Goal: Information Seeking & Learning: Check status

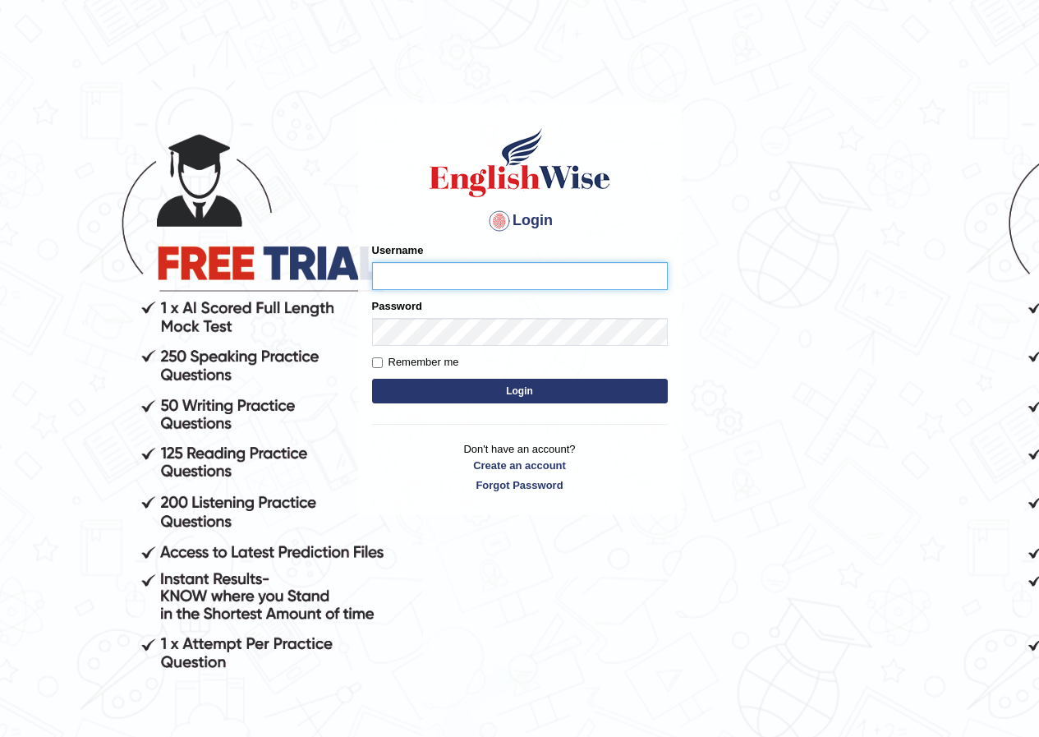
click at [436, 276] on input "Username" at bounding box center [520, 276] width 296 height 28
type input "abdulkhalid_parramatta"
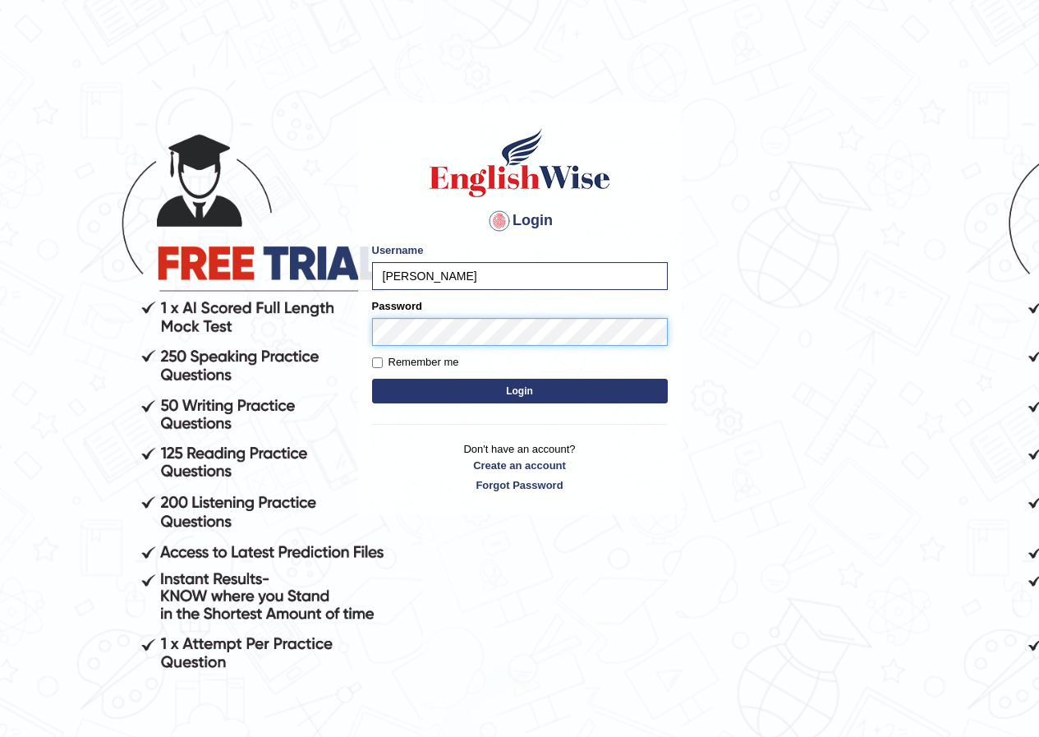
click at [372, 379] on button "Login" at bounding box center [520, 391] width 296 height 25
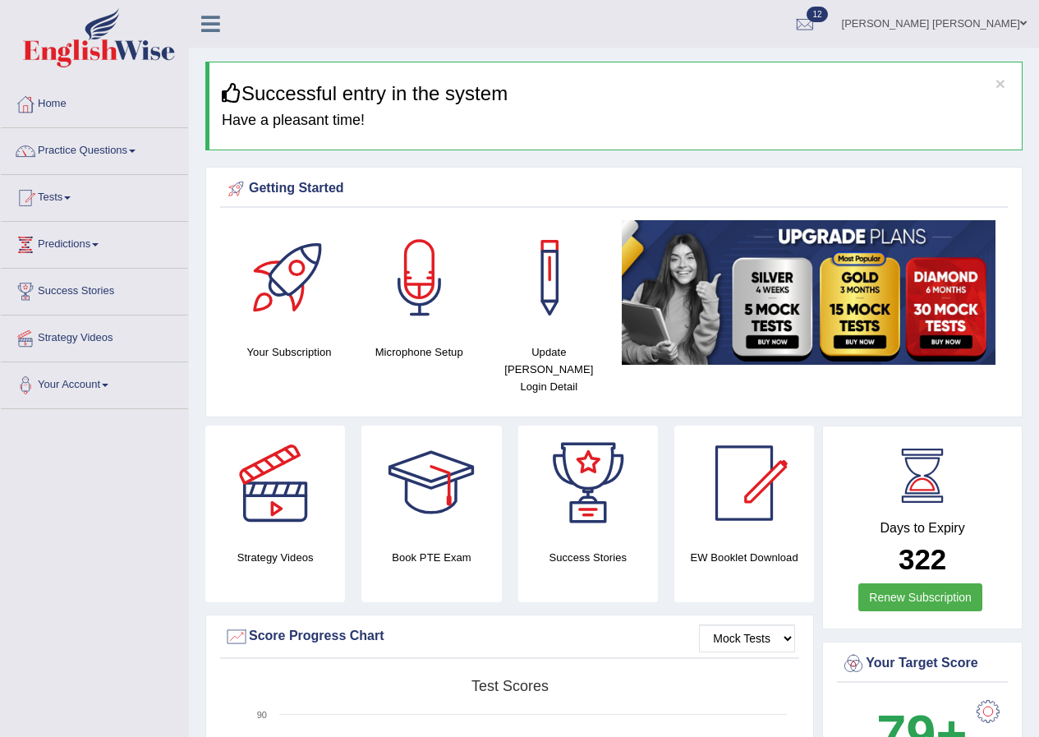
click at [1006, 83] on h3 "Successful entry in the system" at bounding box center [616, 93] width 788 height 21
click at [999, 86] on button "×" at bounding box center [1001, 83] width 10 height 17
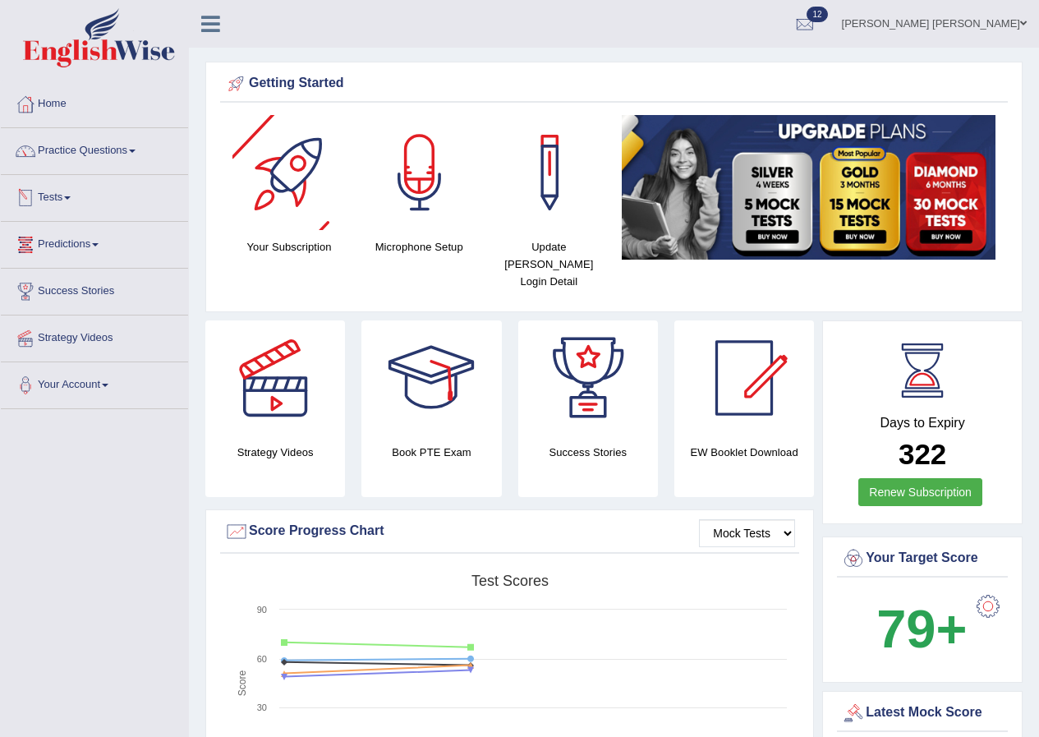
click at [54, 205] on link "Tests" at bounding box center [94, 195] width 187 height 41
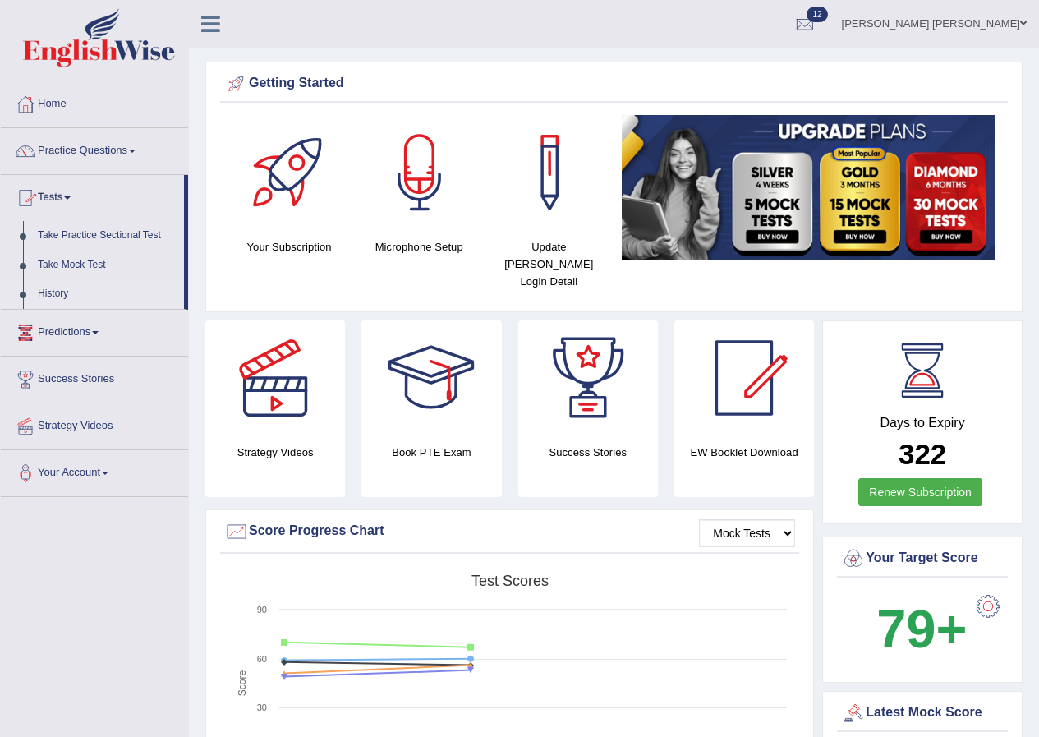
click at [53, 285] on link "History" at bounding box center [107, 294] width 154 height 30
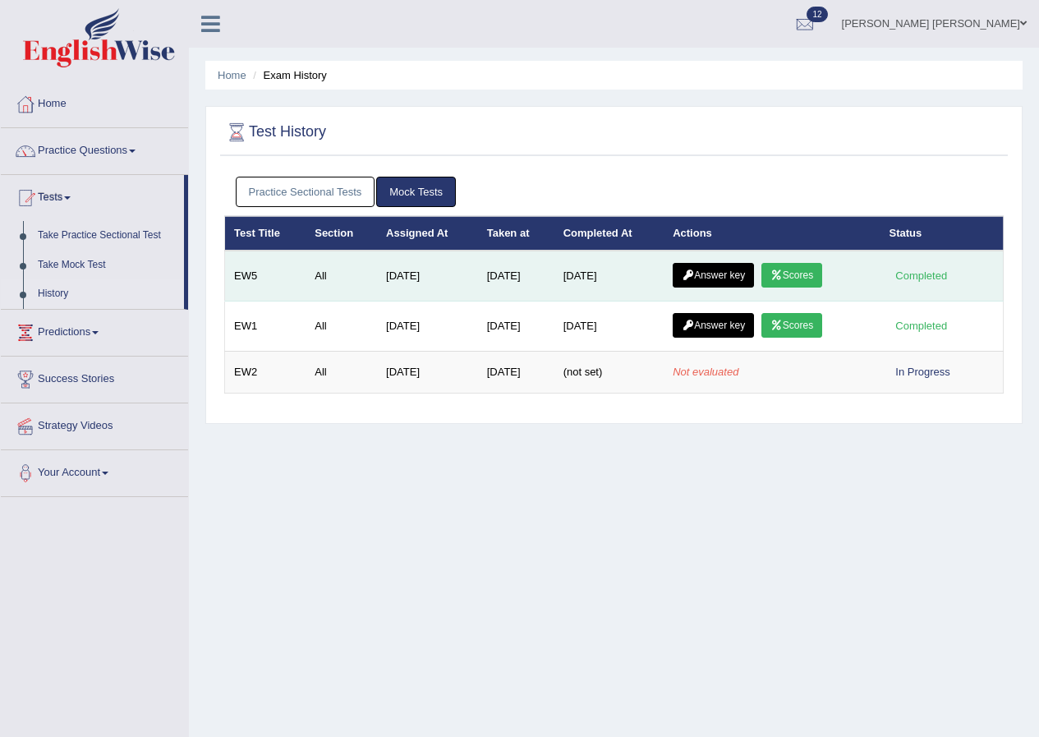
click at [687, 275] on icon at bounding box center [688, 275] width 12 height 10
click at [798, 267] on link "Scores" at bounding box center [791, 275] width 61 height 25
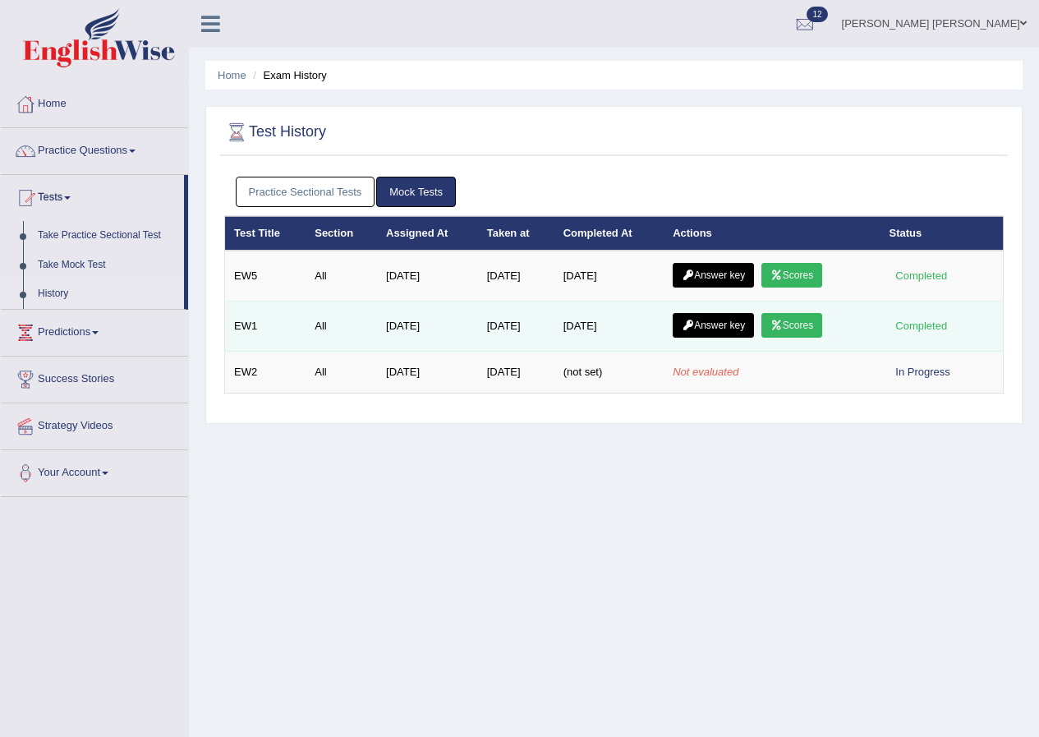
click at [802, 330] on link "Scores" at bounding box center [791, 325] width 61 height 25
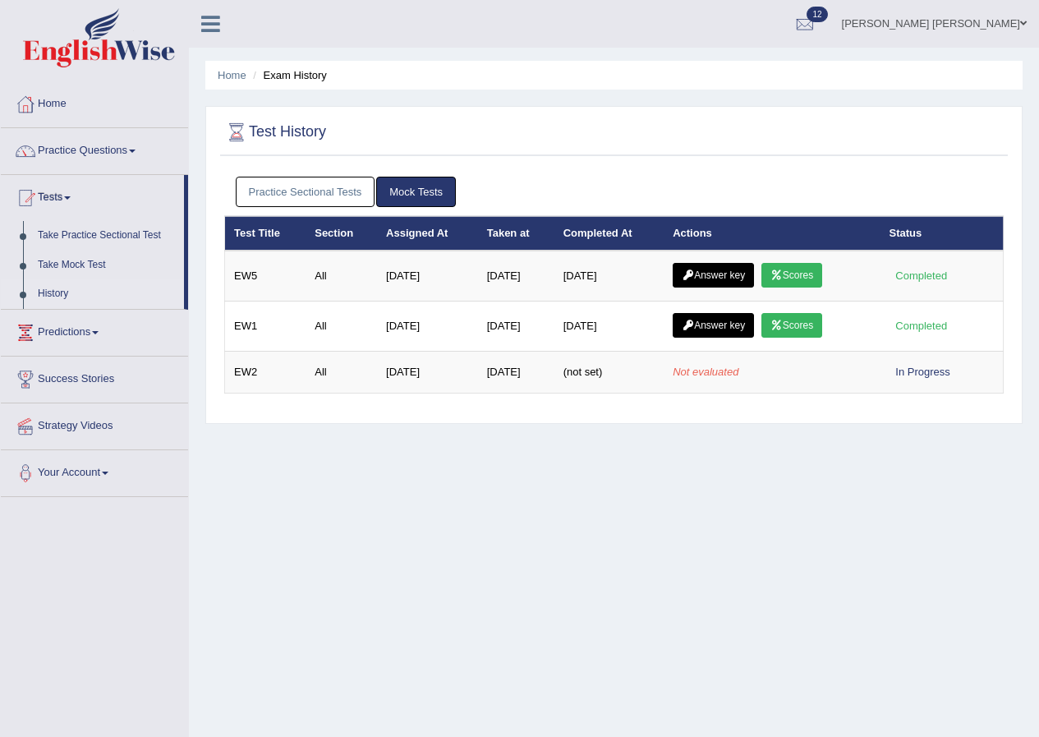
click at [317, 196] on link "Practice Sectional Tests" at bounding box center [306, 192] width 140 height 30
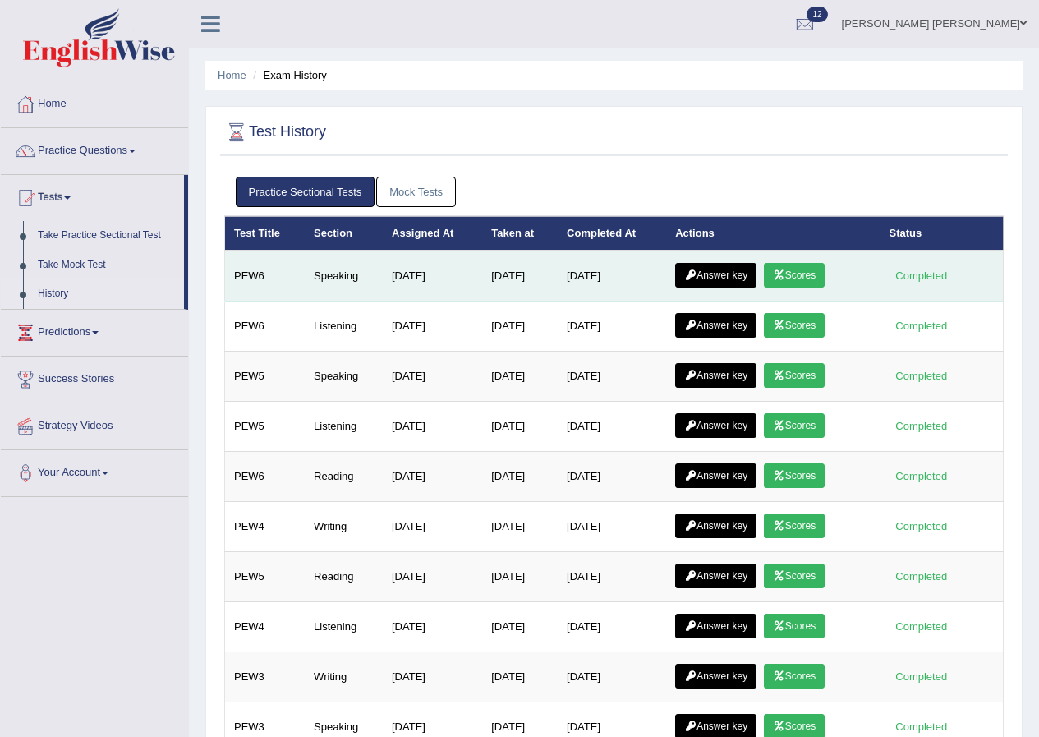
click at [685, 274] on link "Answer key" at bounding box center [715, 275] width 81 height 25
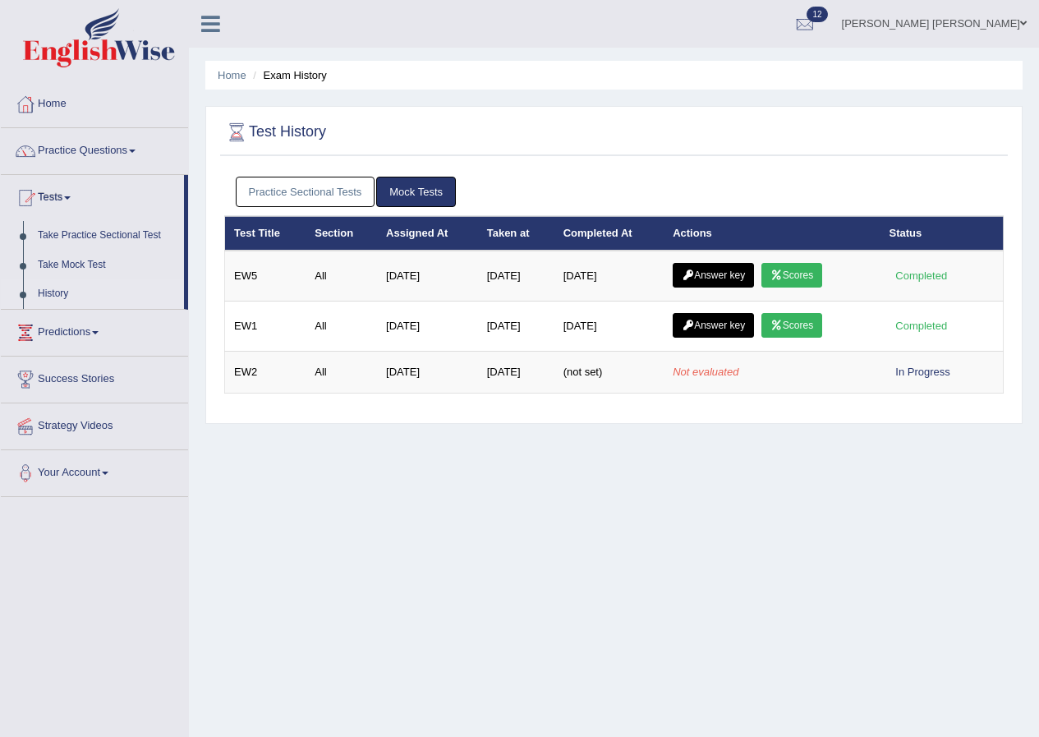
click at [334, 186] on link "Practice Sectional Tests" at bounding box center [306, 192] width 140 height 30
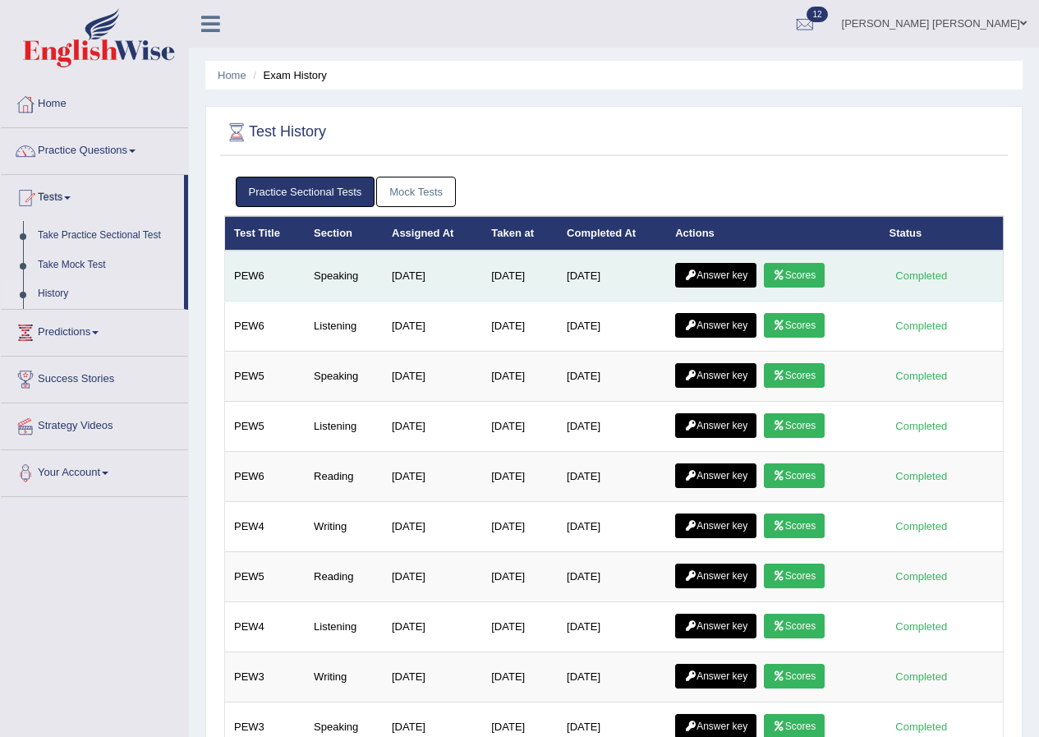
click at [780, 272] on icon at bounding box center [779, 275] width 12 height 10
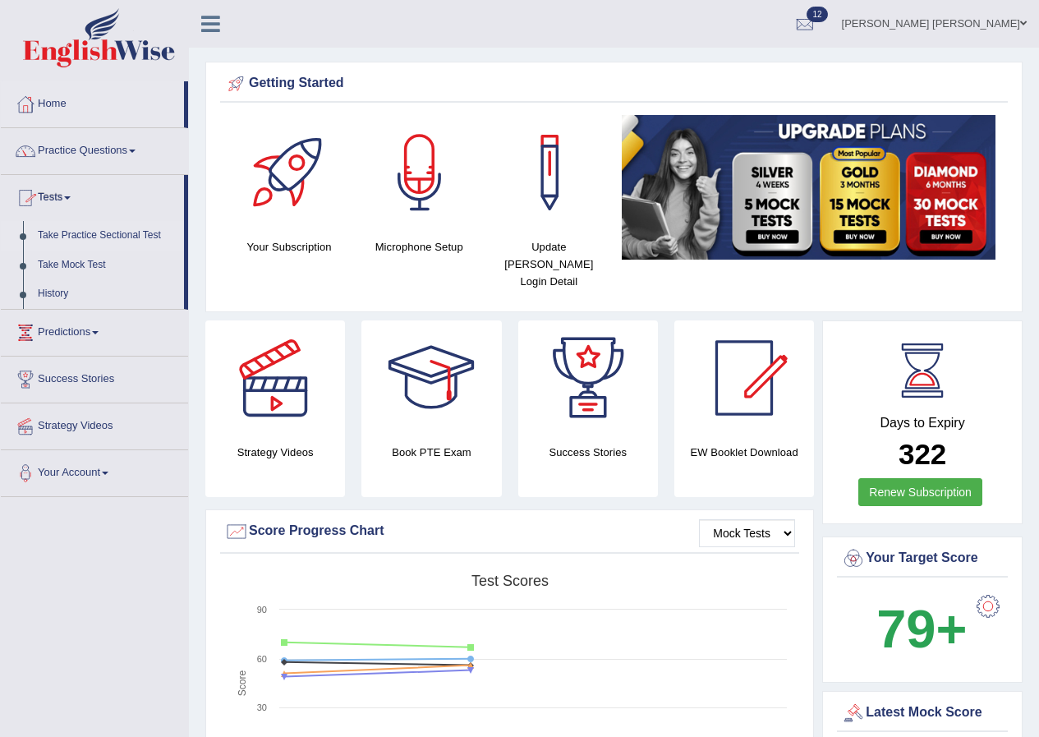
click at [67, 230] on link "Take Practice Sectional Test" at bounding box center [107, 236] width 154 height 30
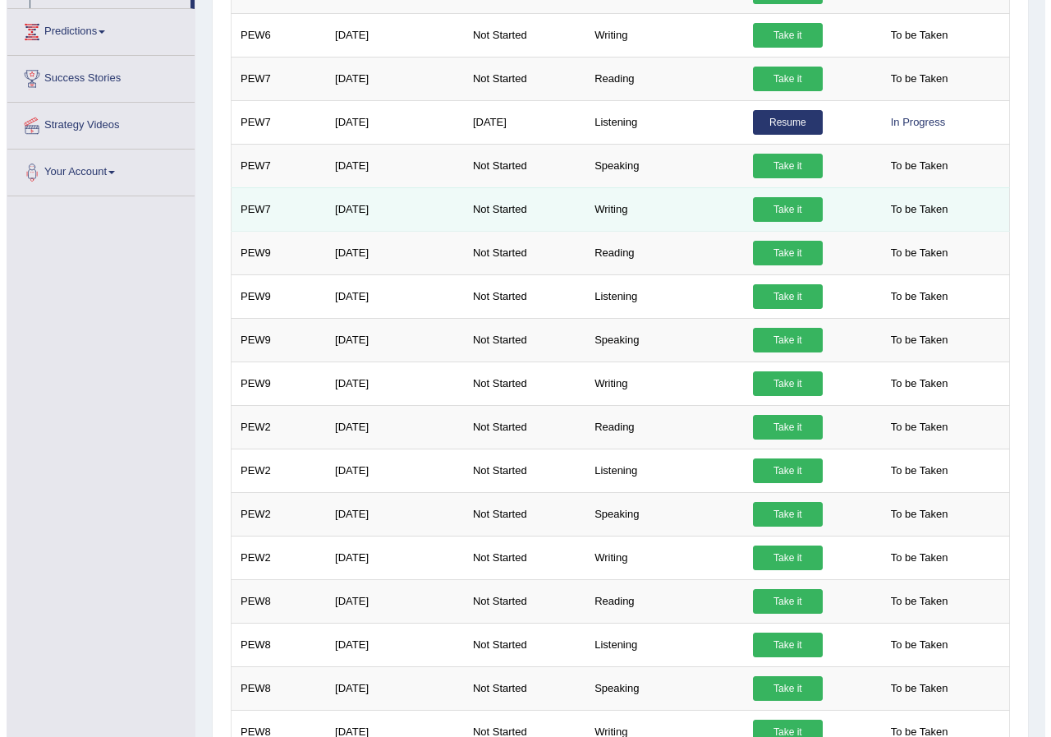
scroll to position [175, 0]
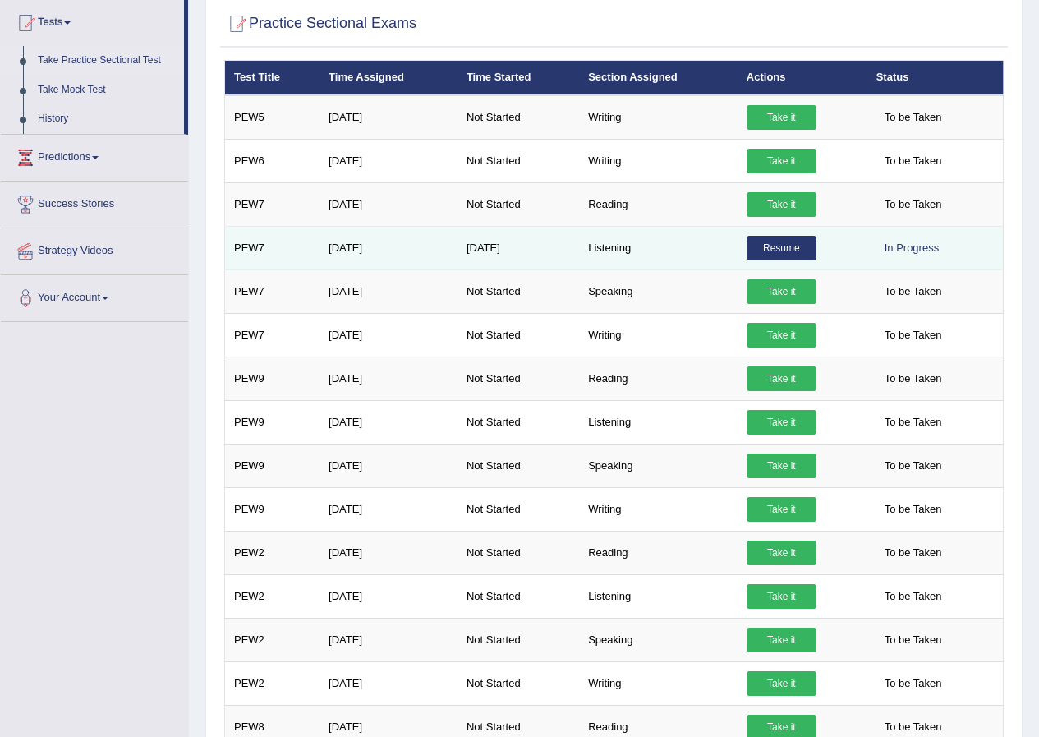
click at [760, 246] on link "Resume" at bounding box center [782, 248] width 70 height 25
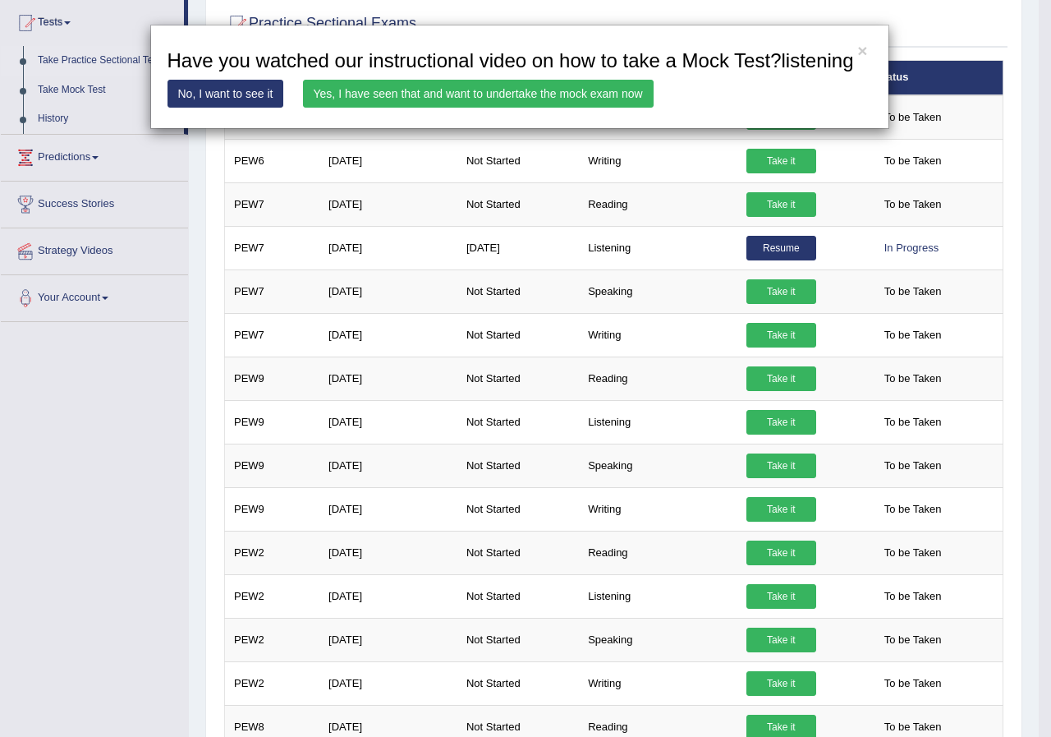
click at [462, 90] on link "Yes, I have seen that and want to undertake the mock exam now" at bounding box center [478, 94] width 351 height 28
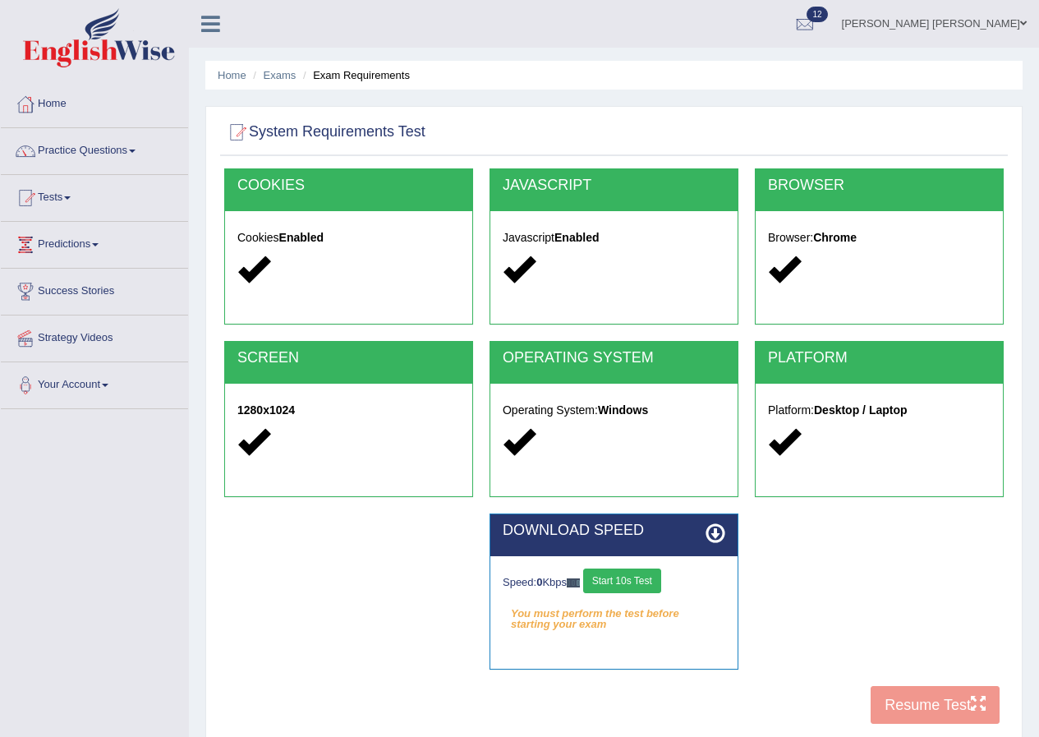
click at [610, 574] on button "Start 10s Test" at bounding box center [622, 580] width 78 height 25
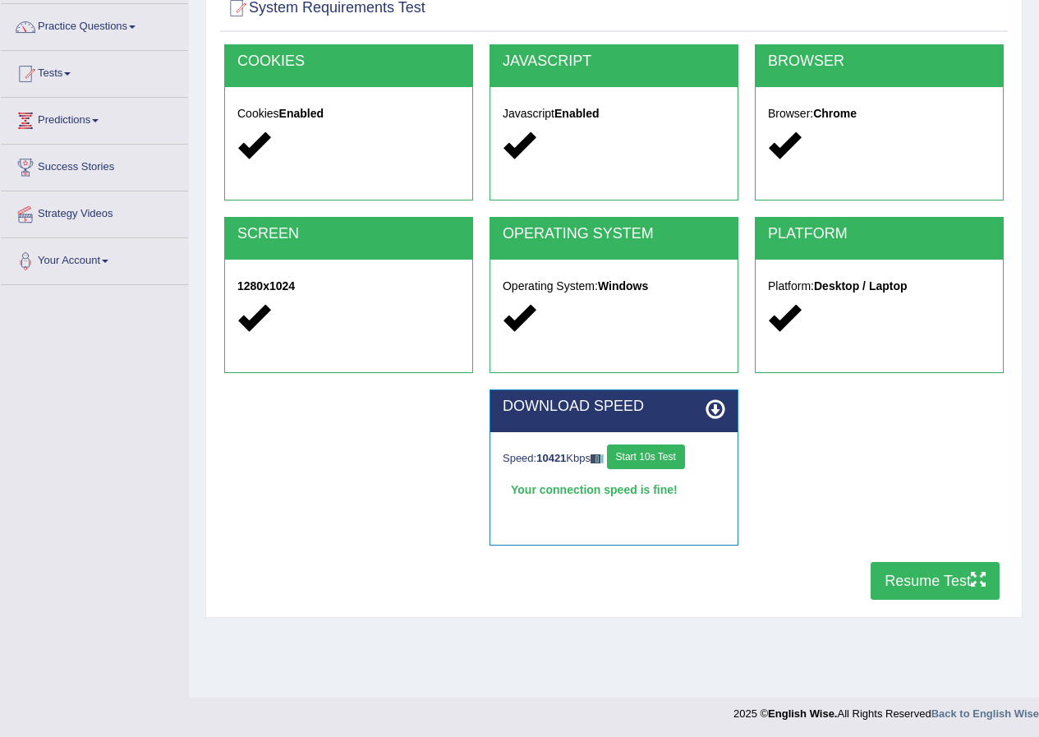
scroll to position [126, 0]
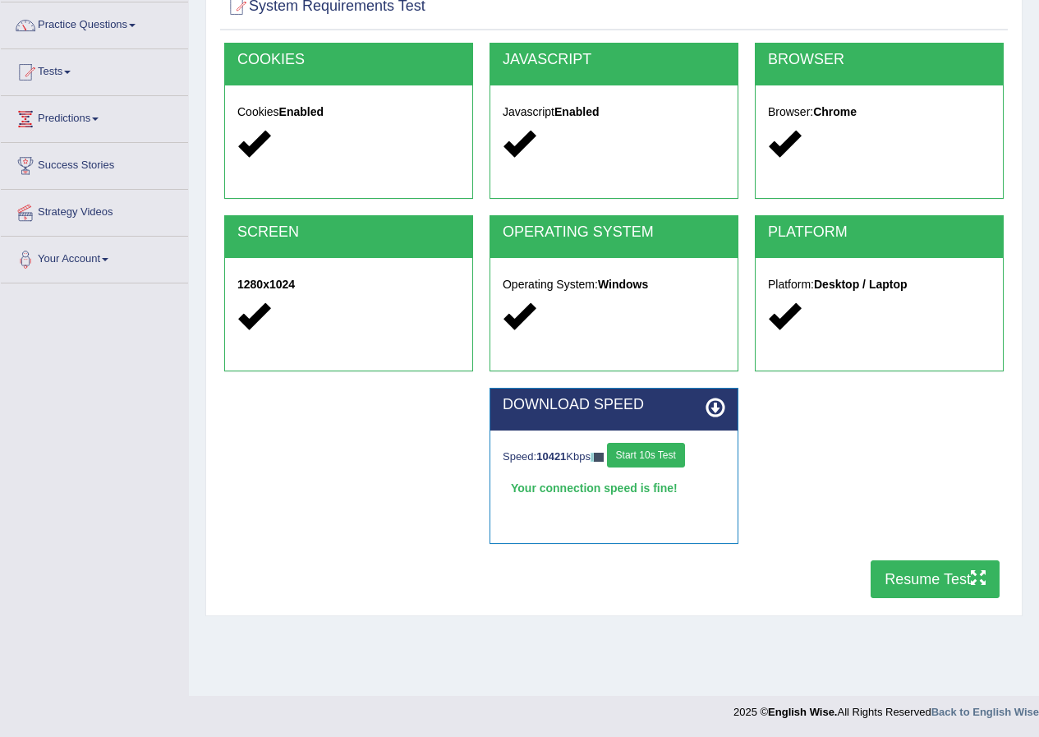
click at [881, 578] on button "Resume Test" at bounding box center [935, 579] width 129 height 38
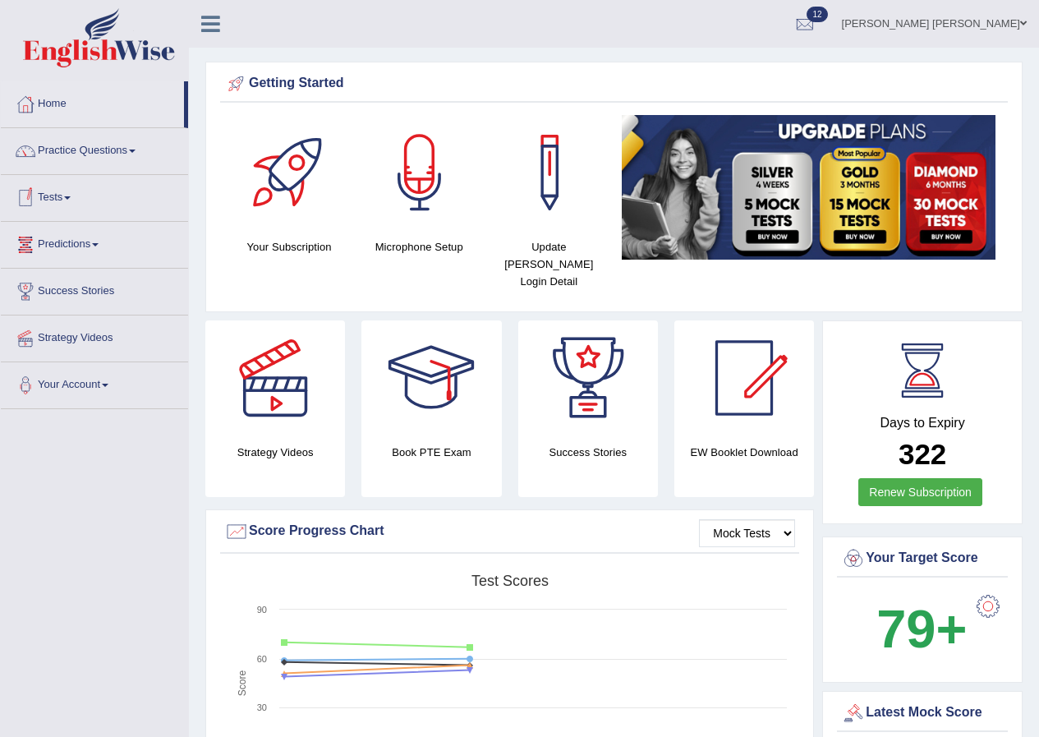
click at [58, 191] on link "Tests" at bounding box center [94, 195] width 187 height 41
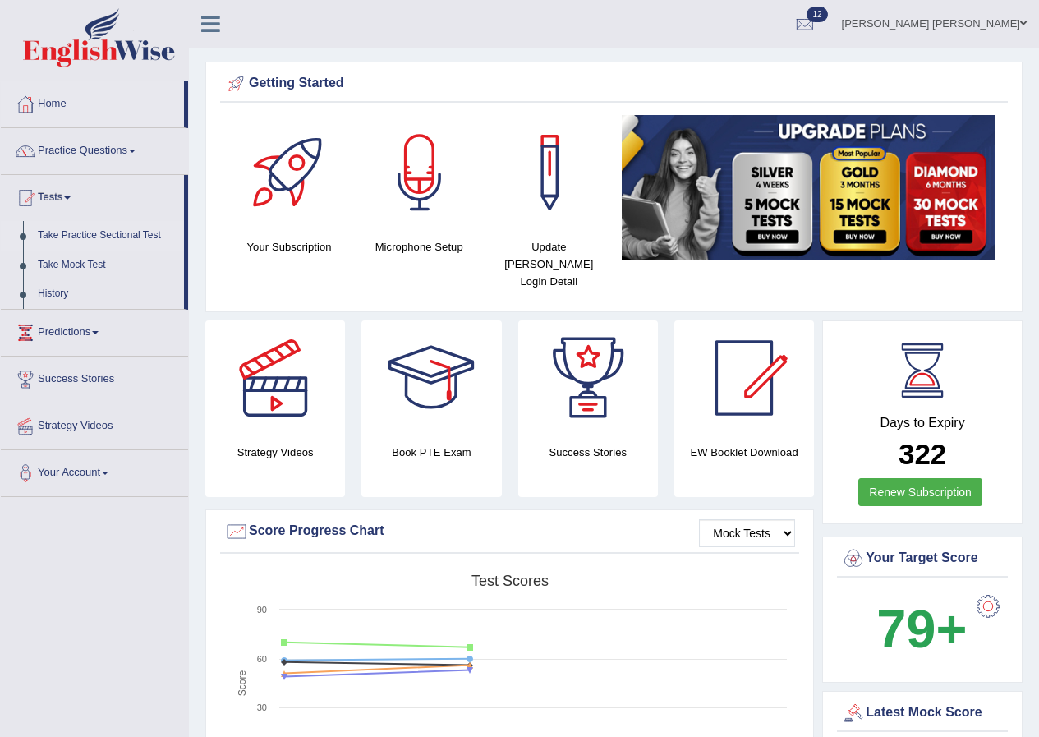
click at [73, 229] on link "Take Practice Sectional Test" at bounding box center [107, 236] width 154 height 30
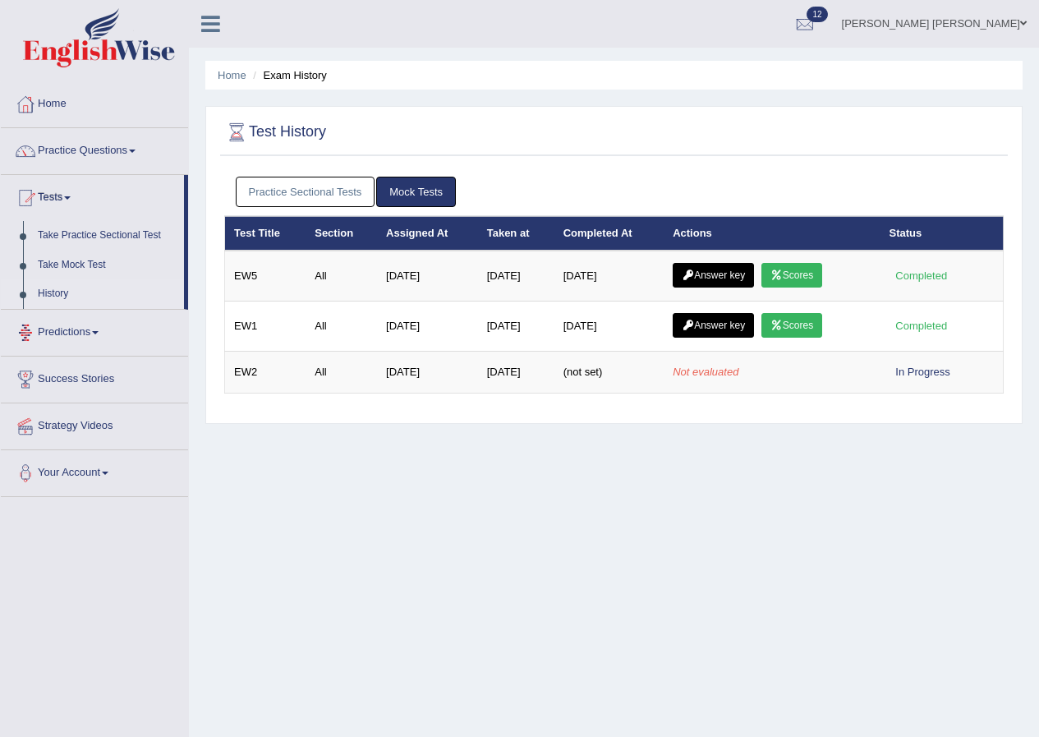
click at [284, 190] on link "Practice Sectional Tests" at bounding box center [306, 192] width 140 height 30
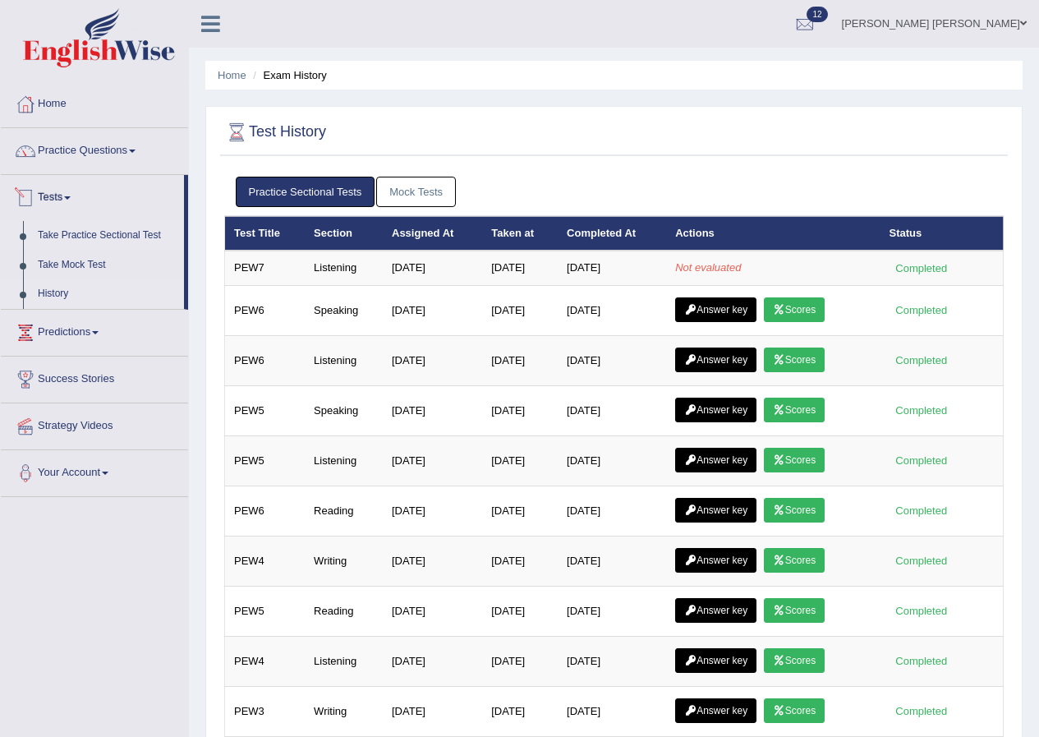
click at [81, 237] on link "Take Practice Sectional Test" at bounding box center [107, 236] width 154 height 30
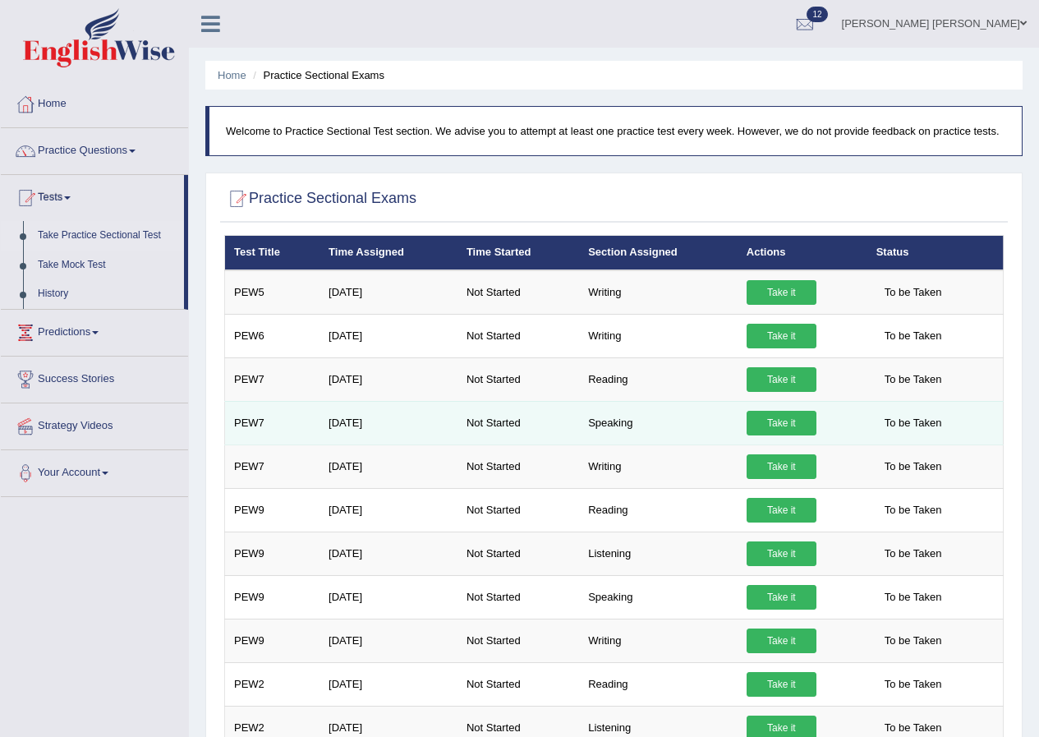
click at [791, 425] on link "Take it" at bounding box center [782, 423] width 70 height 25
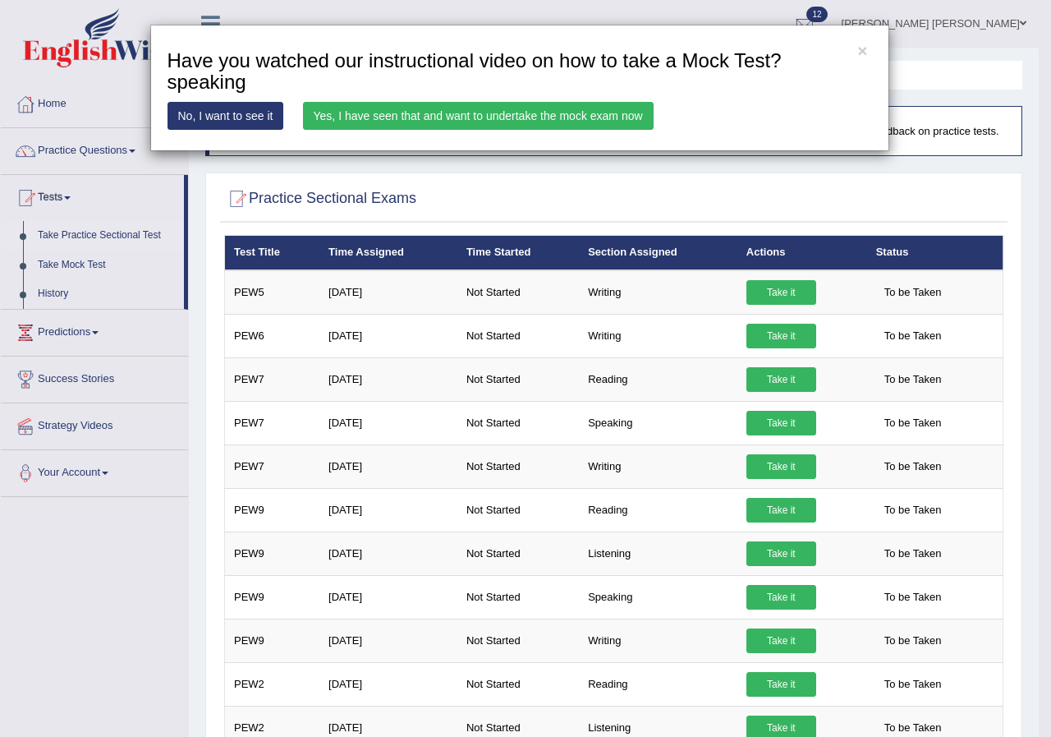
click at [439, 117] on link "Yes, I have seen that and want to undertake the mock exam now" at bounding box center [478, 116] width 351 height 28
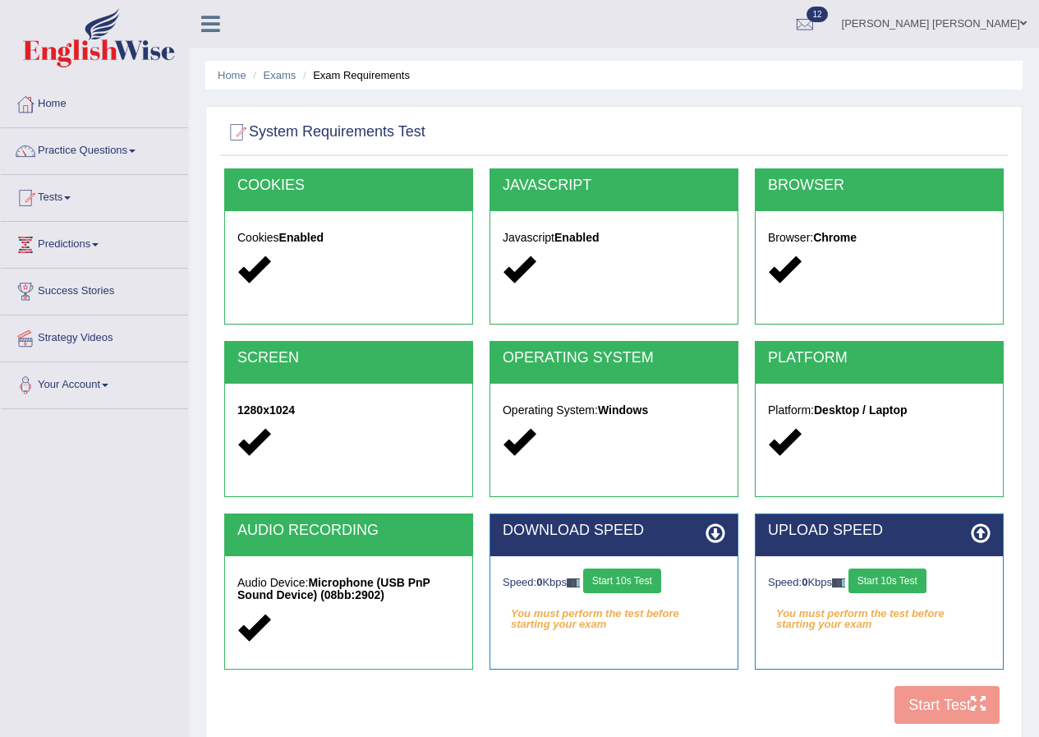
click at [645, 582] on button "Start 10s Test" at bounding box center [622, 580] width 78 height 25
click at [867, 575] on button "Start 10s Test" at bounding box center [888, 580] width 78 height 25
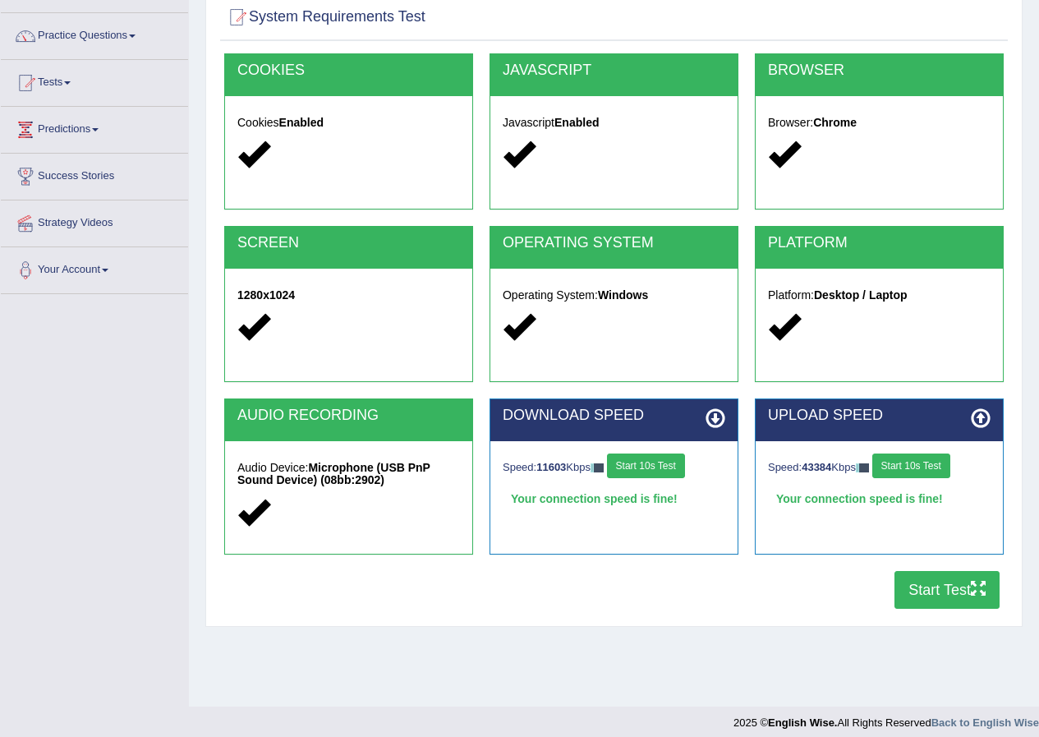
scroll to position [126, 0]
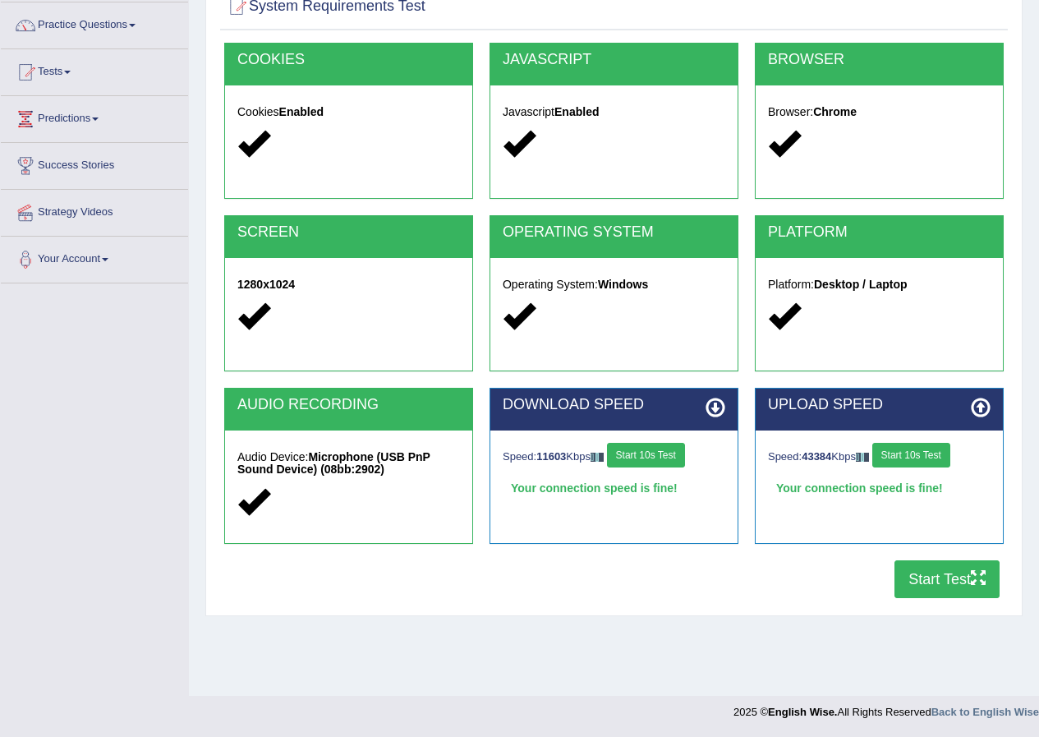
click at [897, 574] on button "Start Test" at bounding box center [947, 579] width 105 height 38
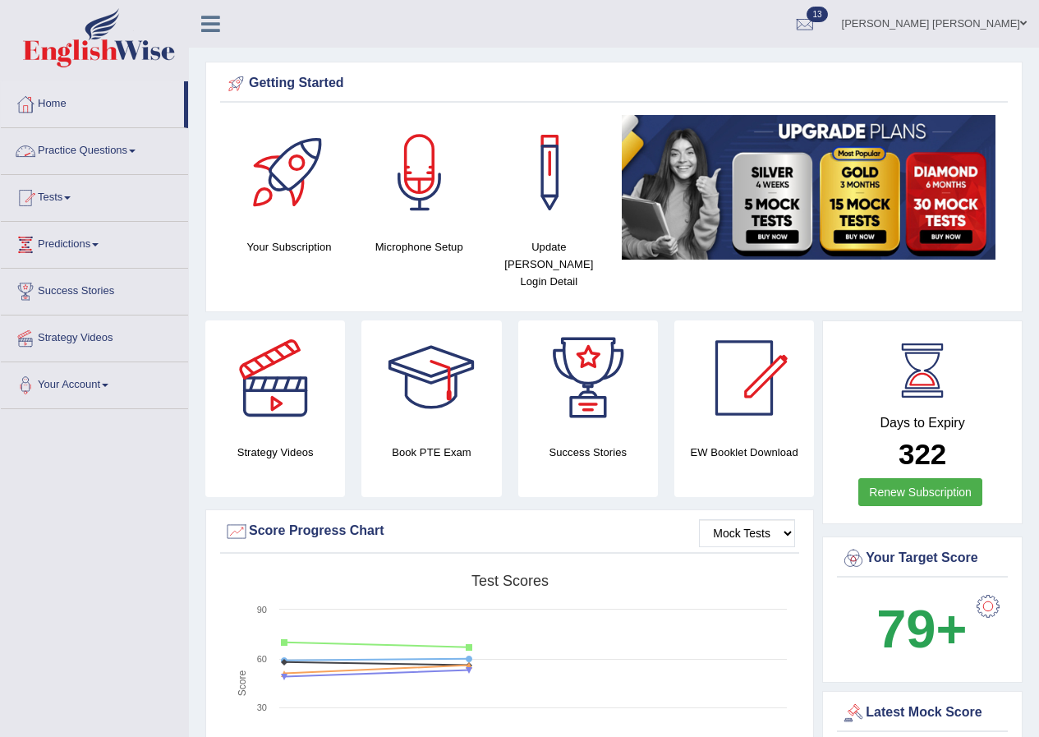
click at [56, 151] on link "Practice Questions" at bounding box center [94, 148] width 187 height 41
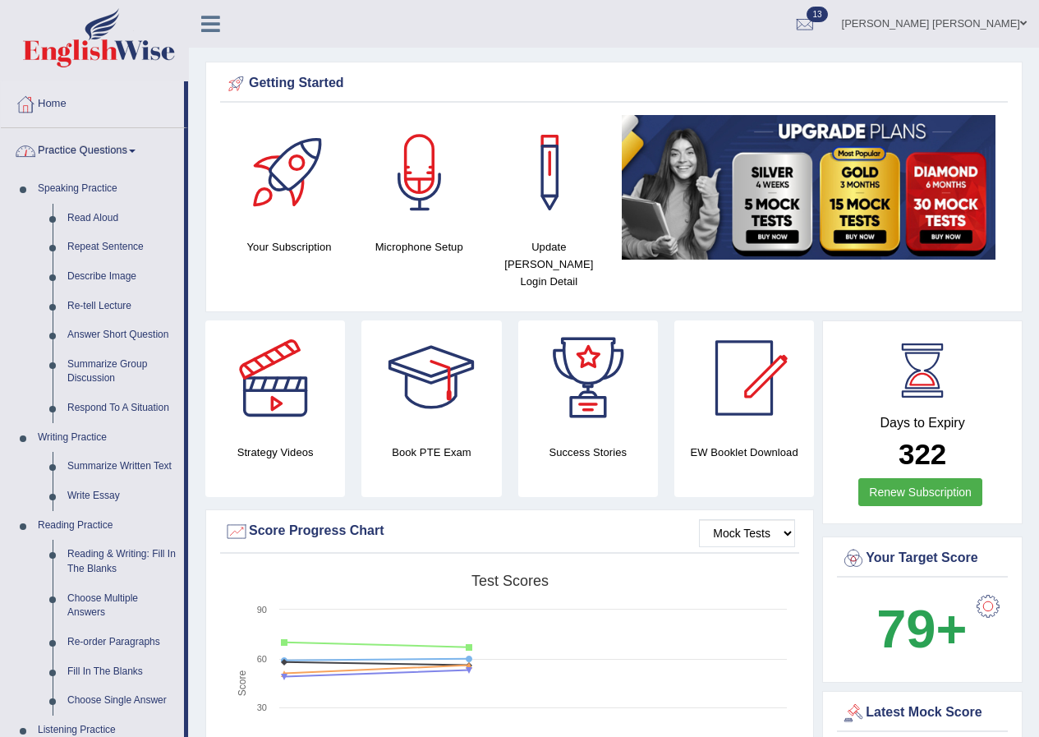
click at [56, 151] on link "Practice Questions" at bounding box center [92, 148] width 183 height 41
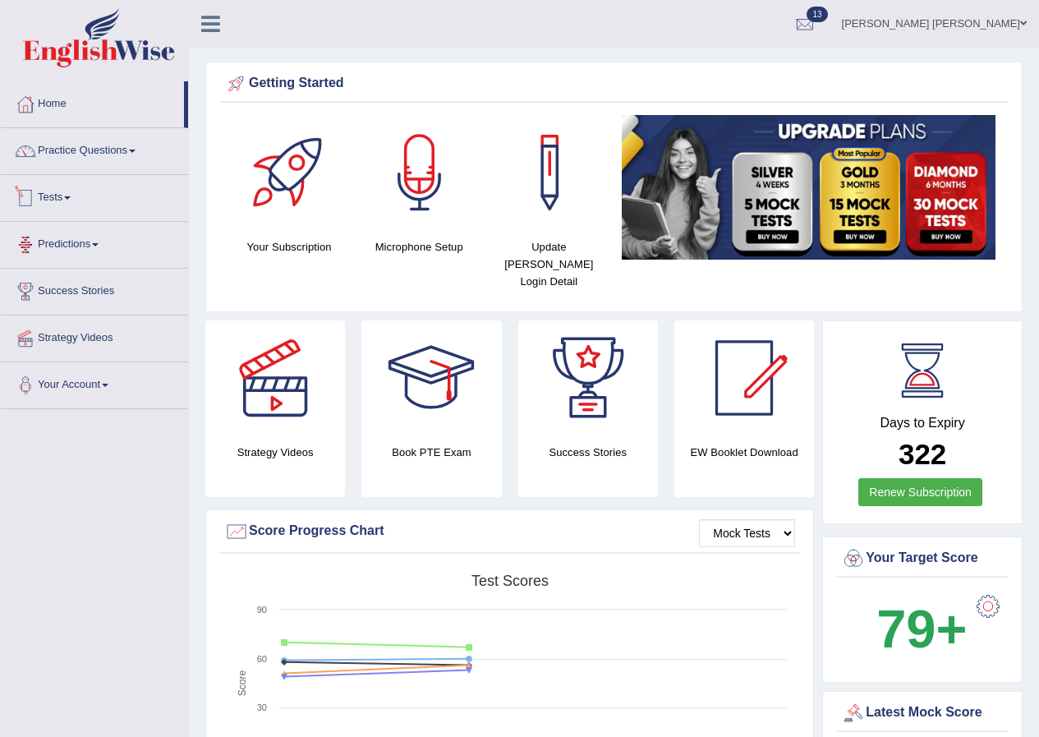
click at [51, 196] on link "Tests" at bounding box center [94, 195] width 187 height 41
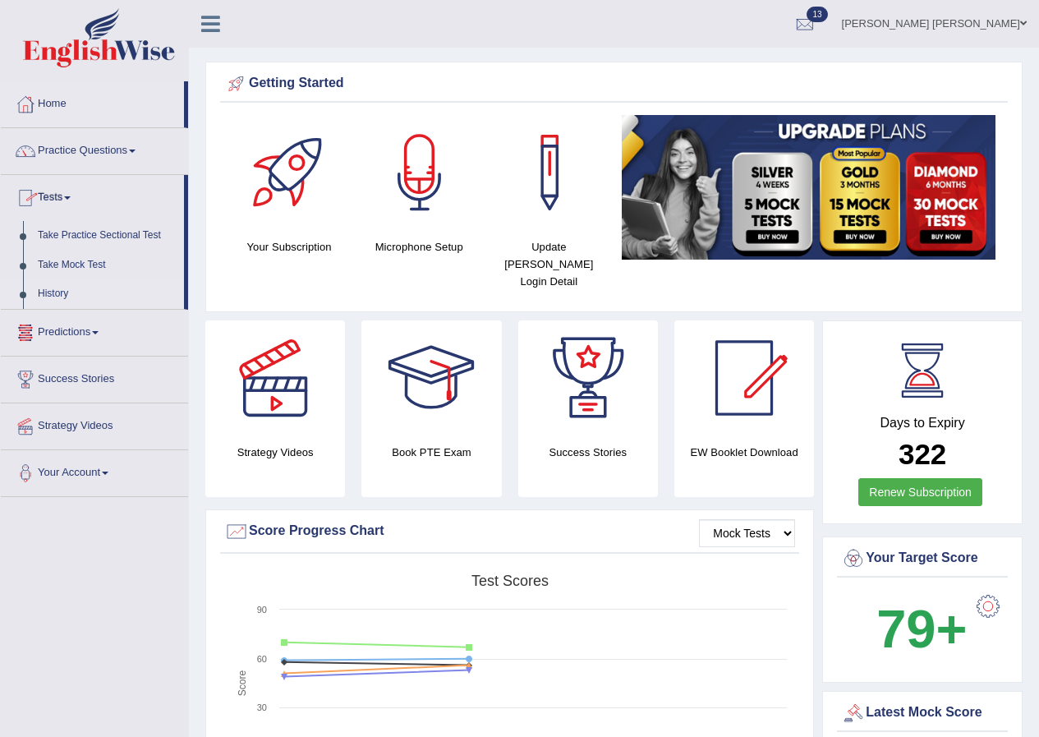
click at [53, 291] on link "History" at bounding box center [107, 294] width 154 height 30
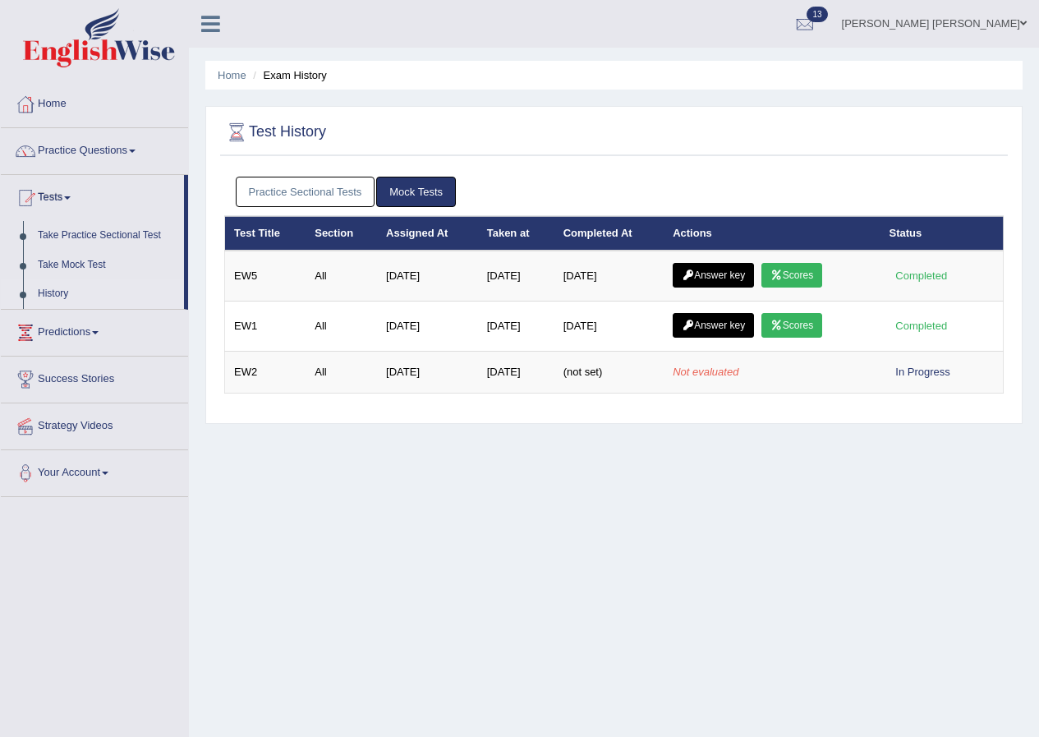
click at [308, 197] on link "Practice Sectional Tests" at bounding box center [306, 192] width 140 height 30
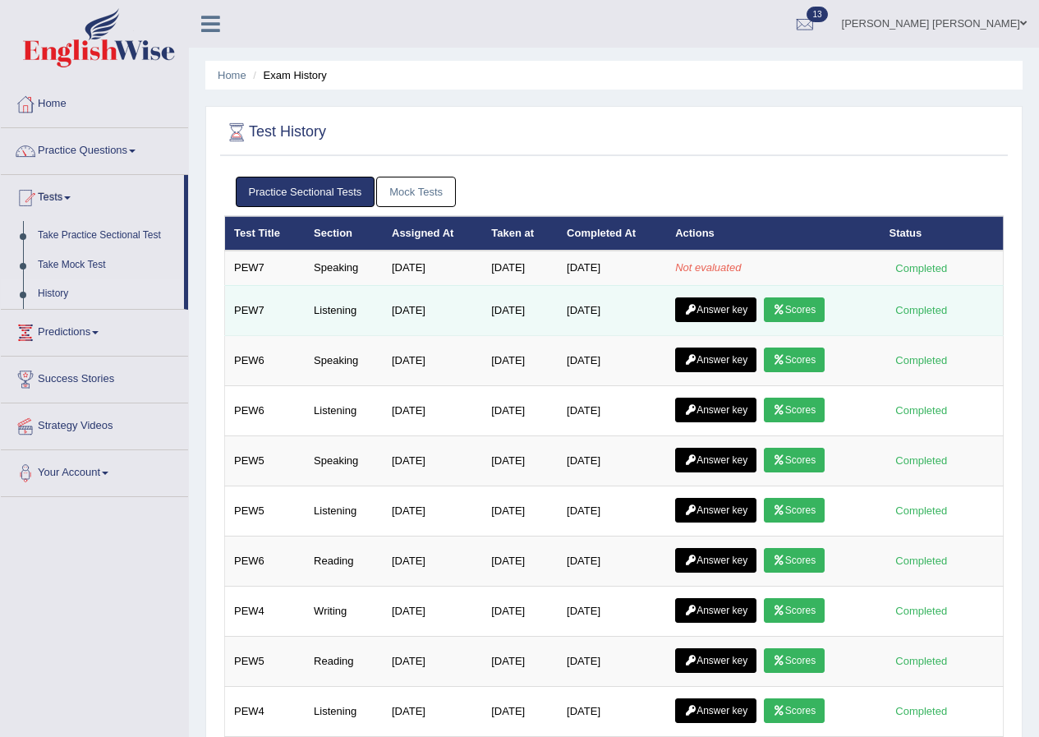
click at [724, 309] on link "Answer key" at bounding box center [715, 309] width 81 height 25
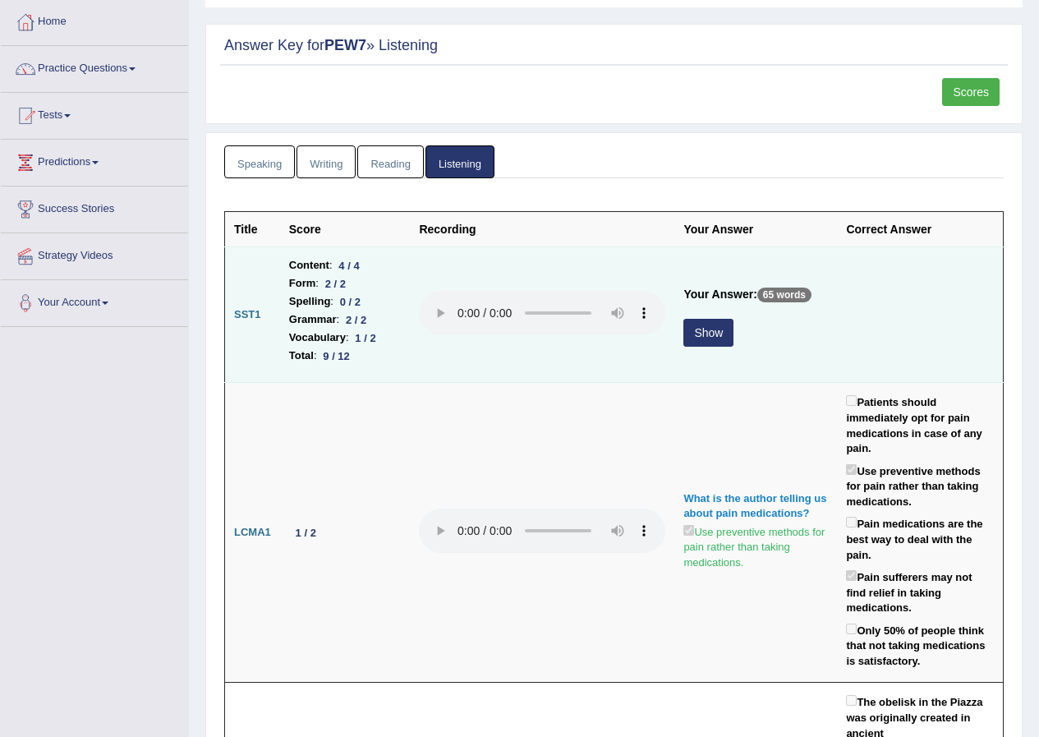
scroll to position [82, 0]
click at [692, 326] on button "Show" at bounding box center [708, 333] width 50 height 28
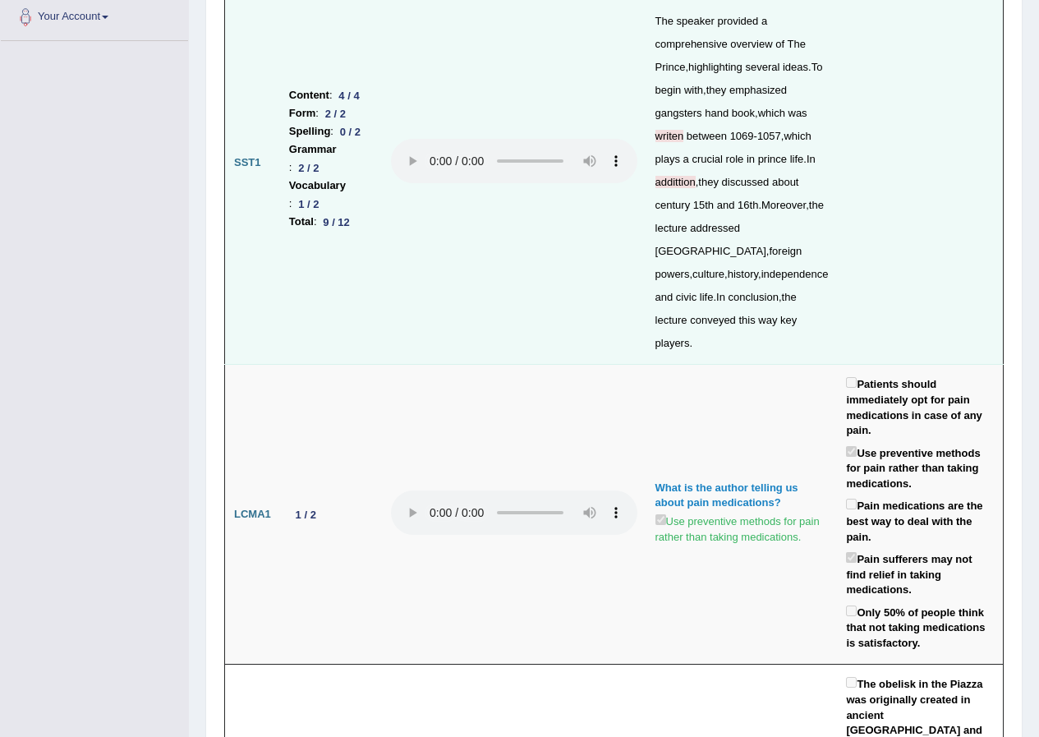
scroll to position [0, 0]
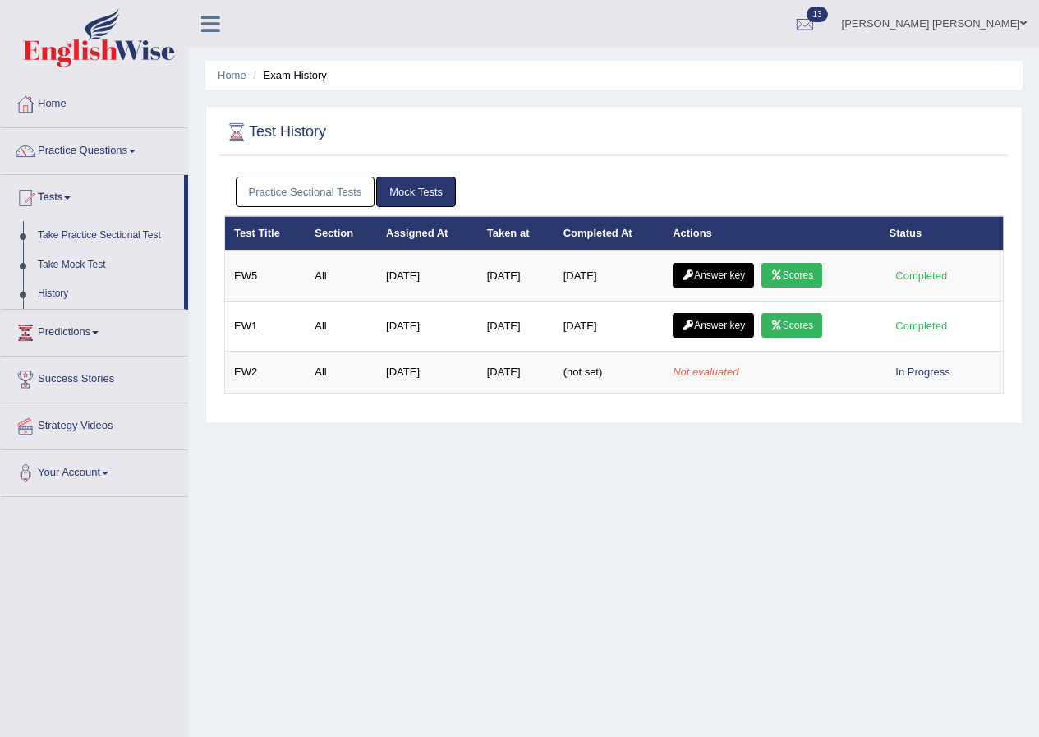
click at [312, 181] on link "Practice Sectional Tests" at bounding box center [306, 192] width 140 height 30
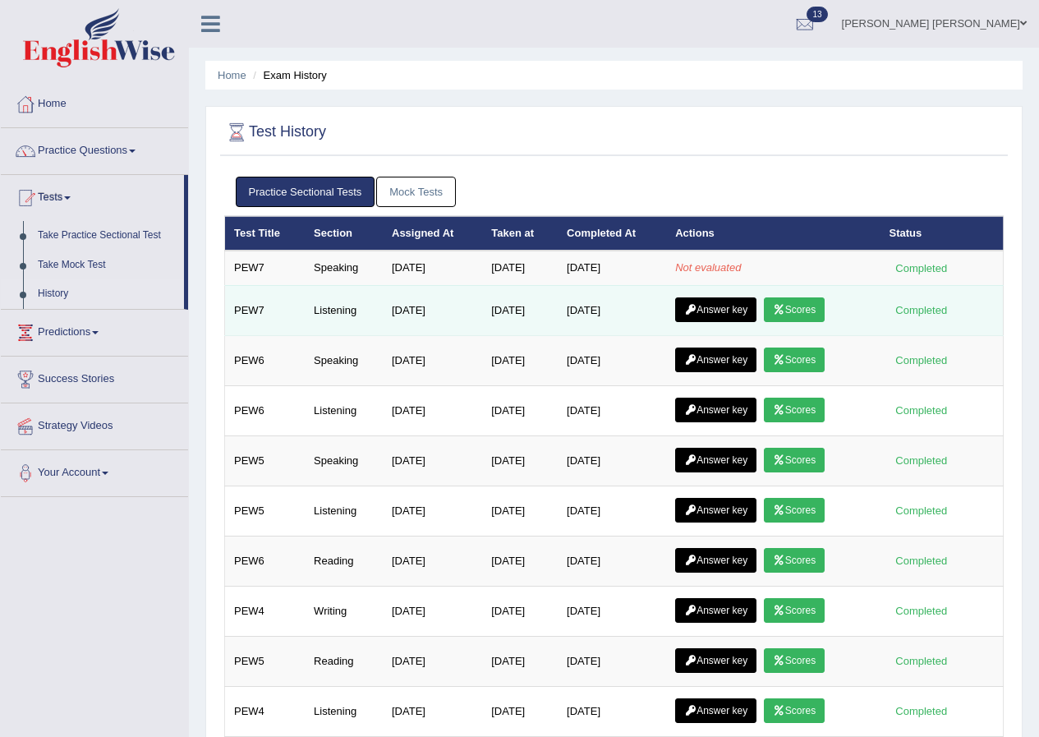
click at [785, 305] on icon at bounding box center [779, 310] width 12 height 10
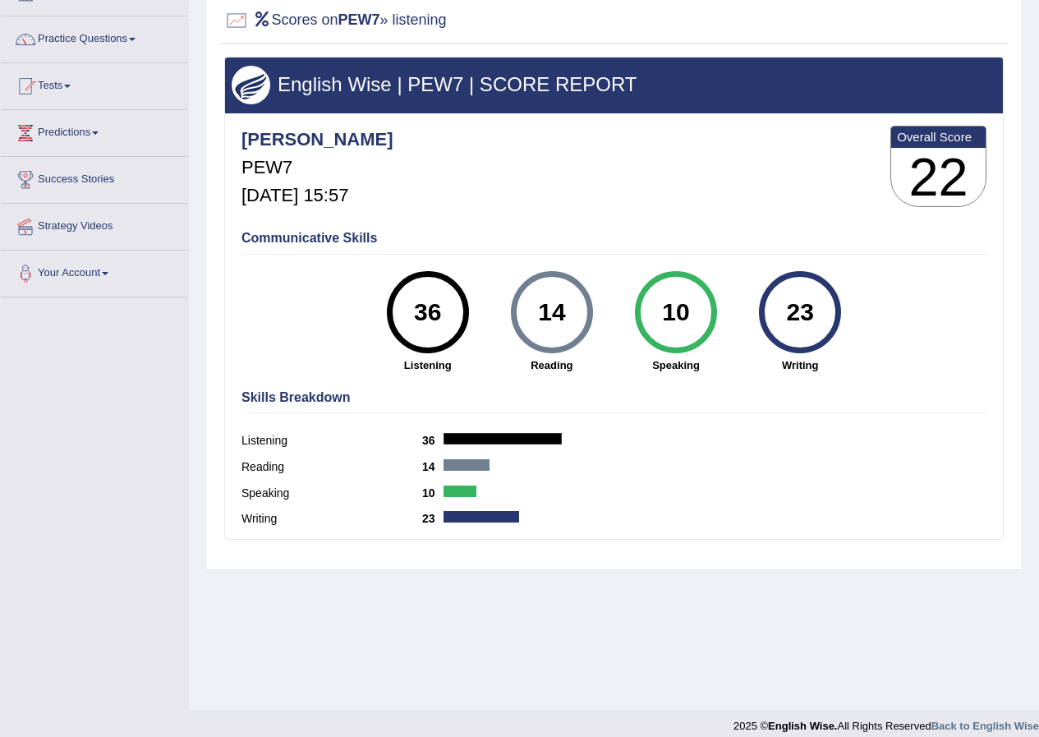
scroll to position [126, 0]
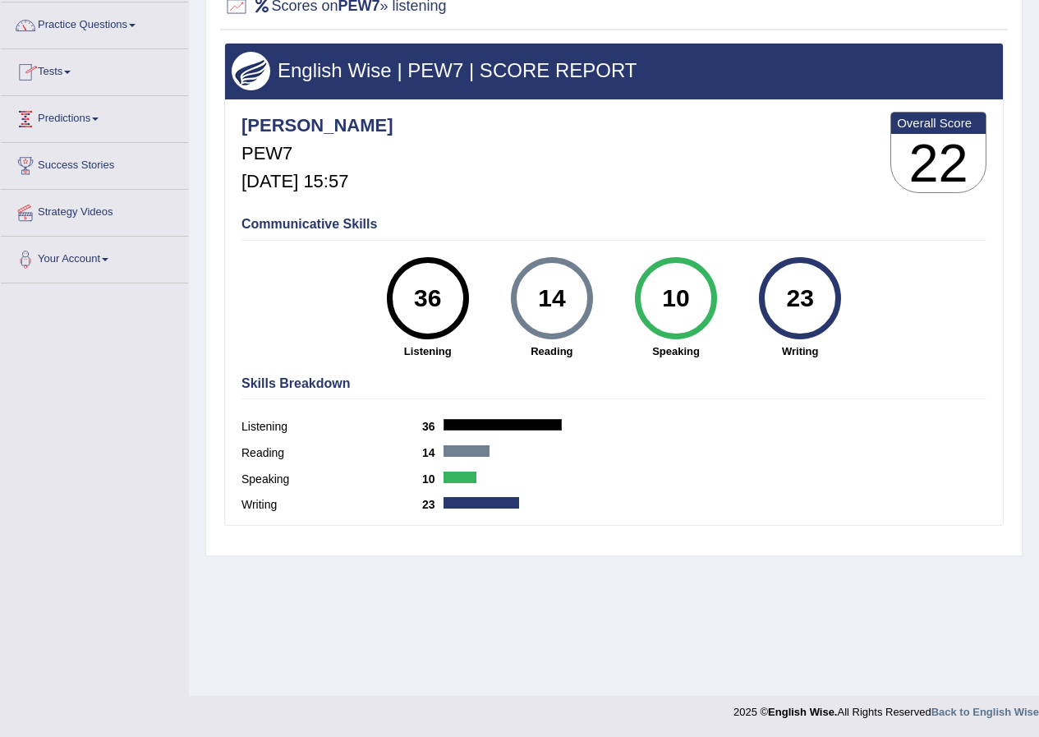
click at [66, 28] on link "Practice Questions" at bounding box center [94, 22] width 187 height 41
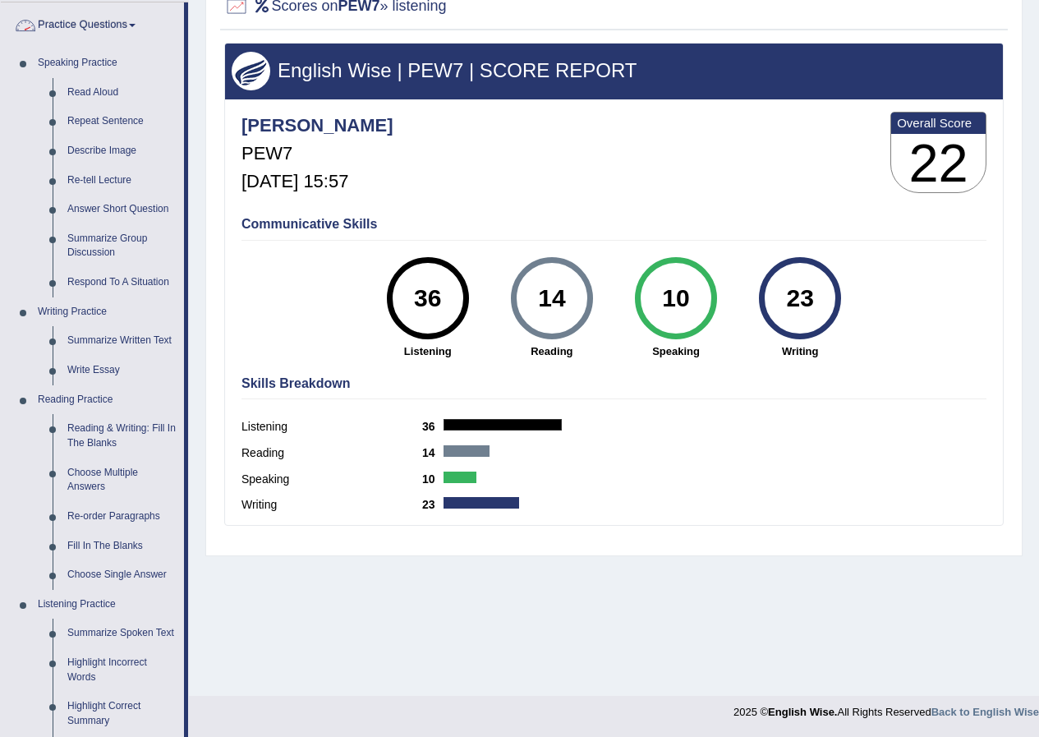
click at [53, 30] on link "Practice Questions" at bounding box center [92, 22] width 183 height 41
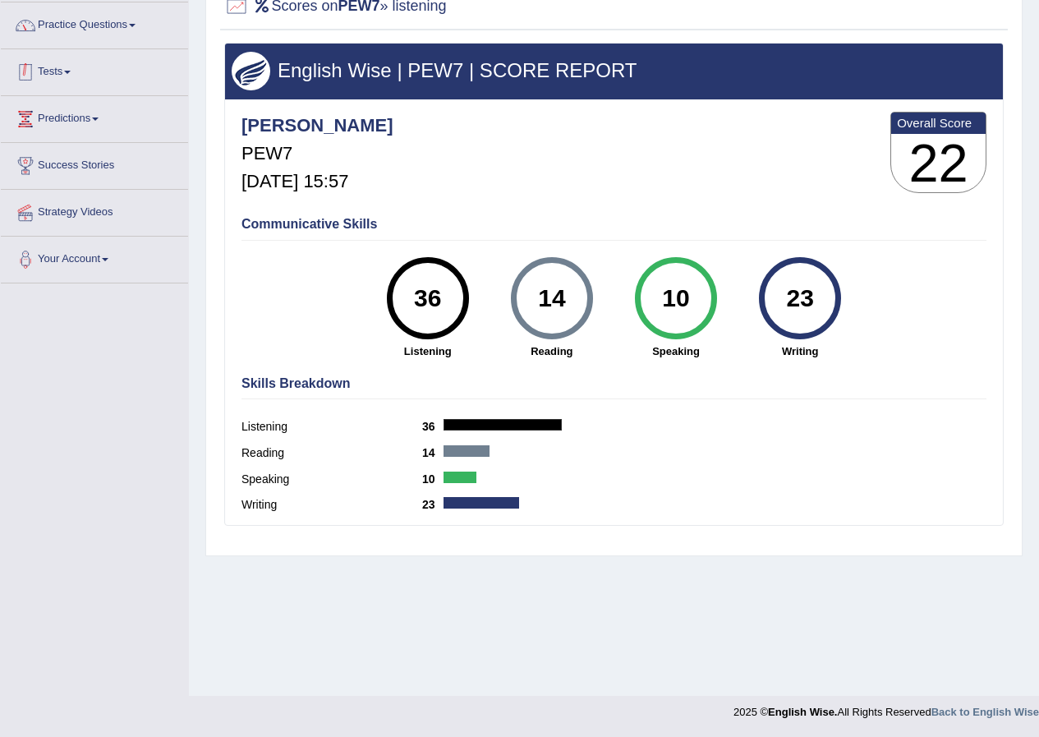
click at [53, 75] on link "Tests" at bounding box center [94, 69] width 187 height 41
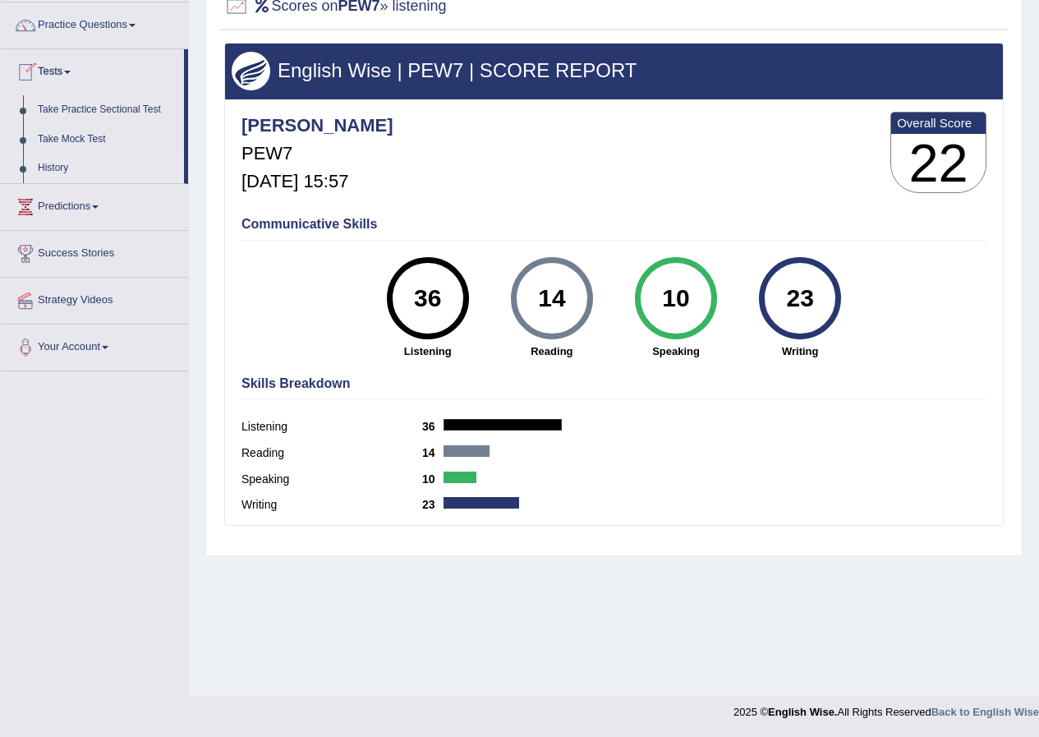
click at [71, 168] on link "History" at bounding box center [107, 169] width 154 height 30
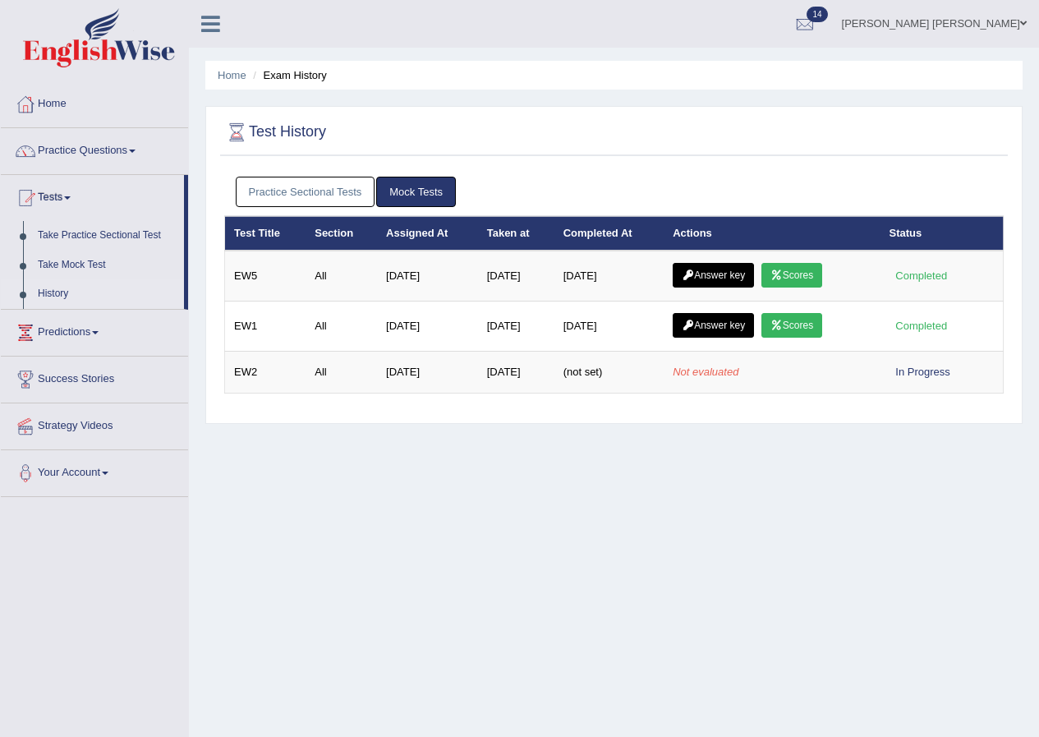
click at [298, 196] on link "Practice Sectional Tests" at bounding box center [306, 192] width 140 height 30
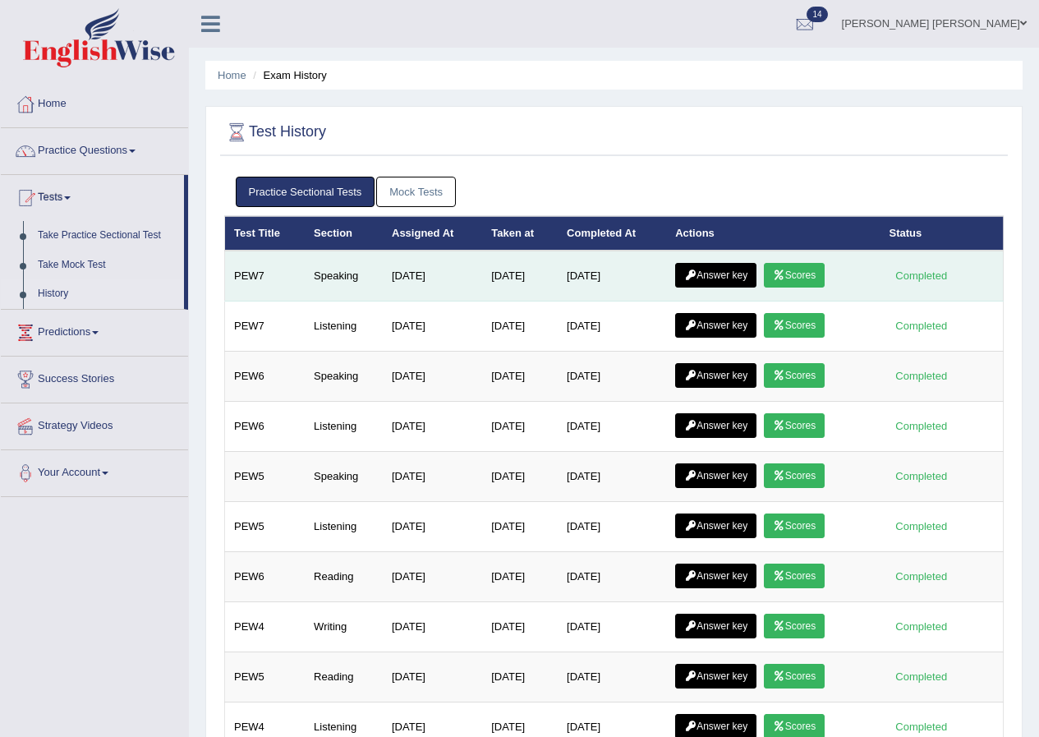
click at [785, 276] on icon at bounding box center [779, 275] width 12 height 10
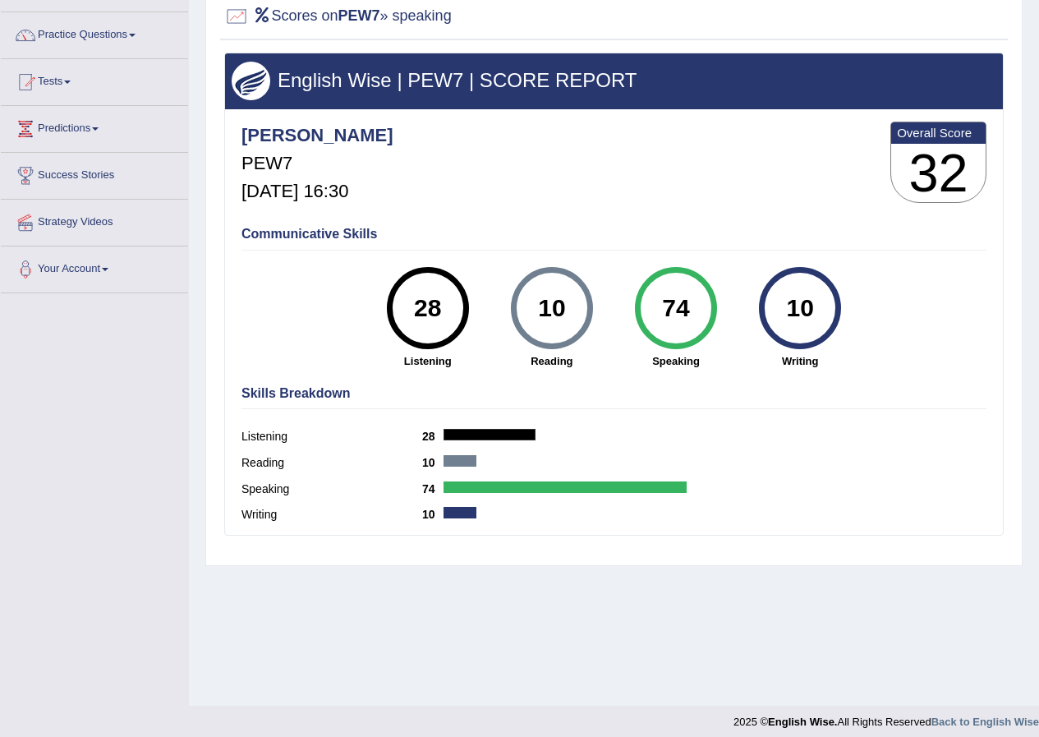
scroll to position [126, 0]
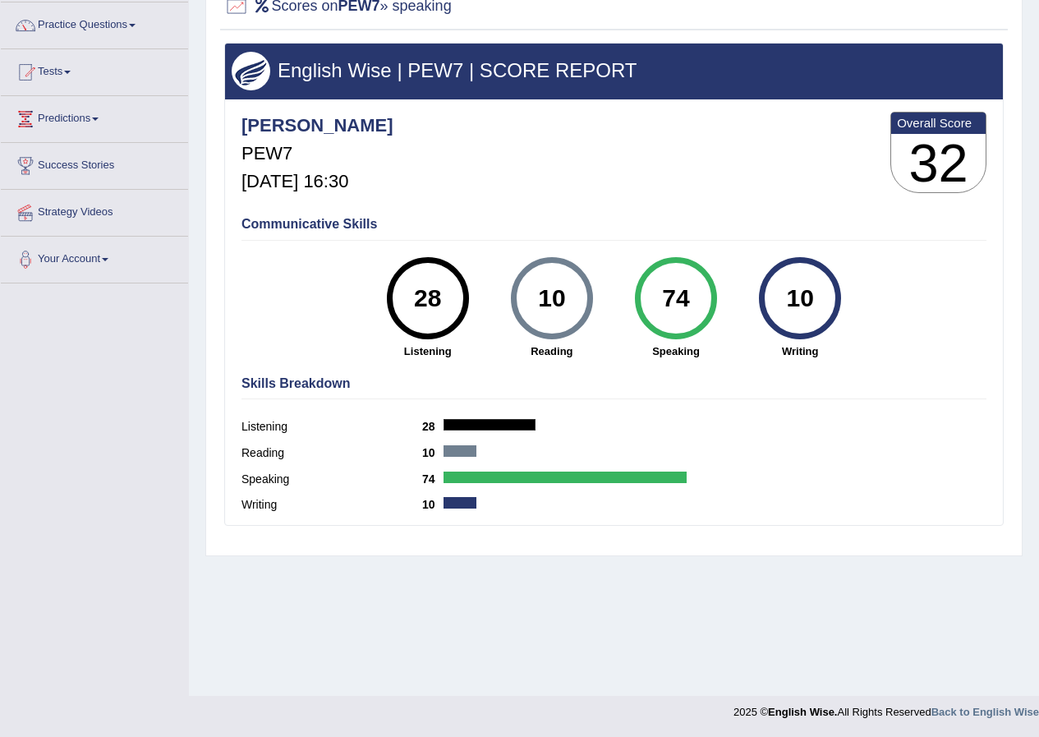
drag, startPoint x: 638, startPoint y: 317, endPoint x: 696, endPoint y: 289, distance: 63.9
click at [696, 289] on div "74" at bounding box center [676, 298] width 82 height 82
click at [722, 235] on div "Communicative Skills 28 Listening 10 Reading 74 Speaking 10 Writing" at bounding box center [613, 286] width 753 height 155
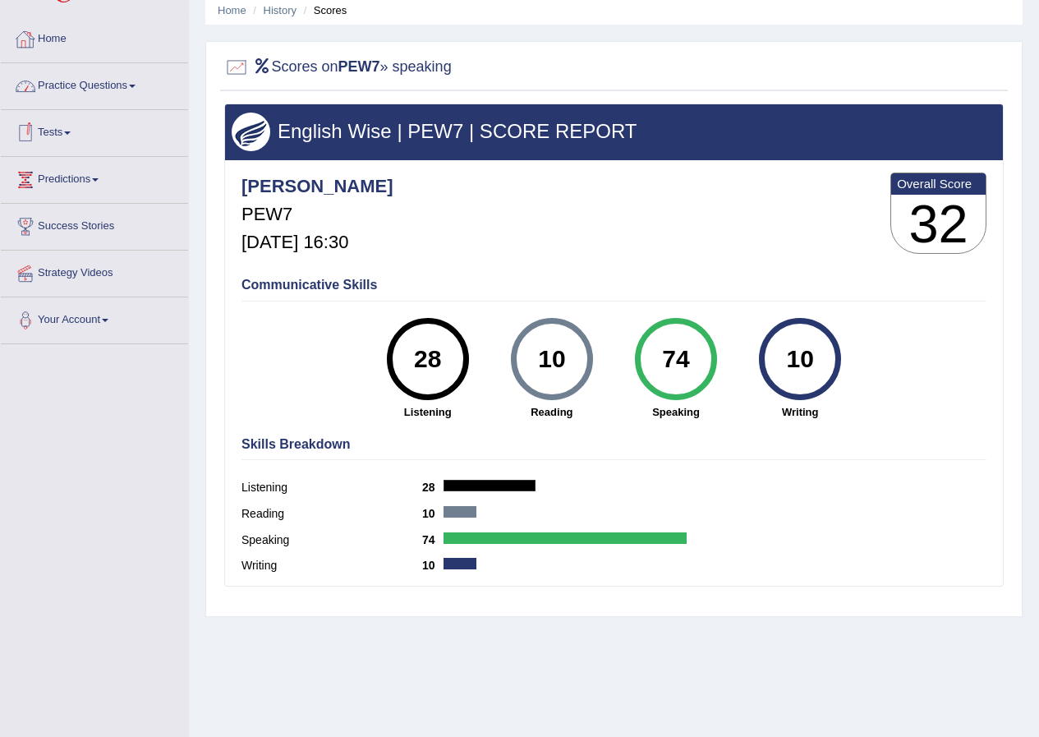
scroll to position [0, 0]
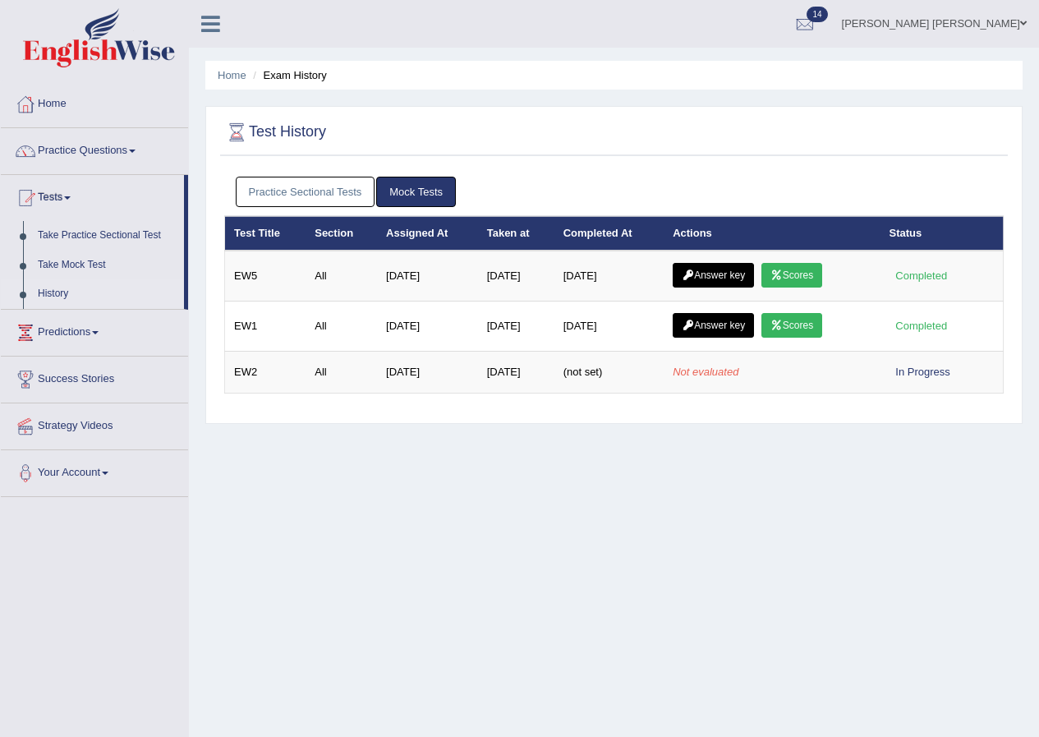
click at [311, 196] on link "Practice Sectional Tests" at bounding box center [306, 192] width 140 height 30
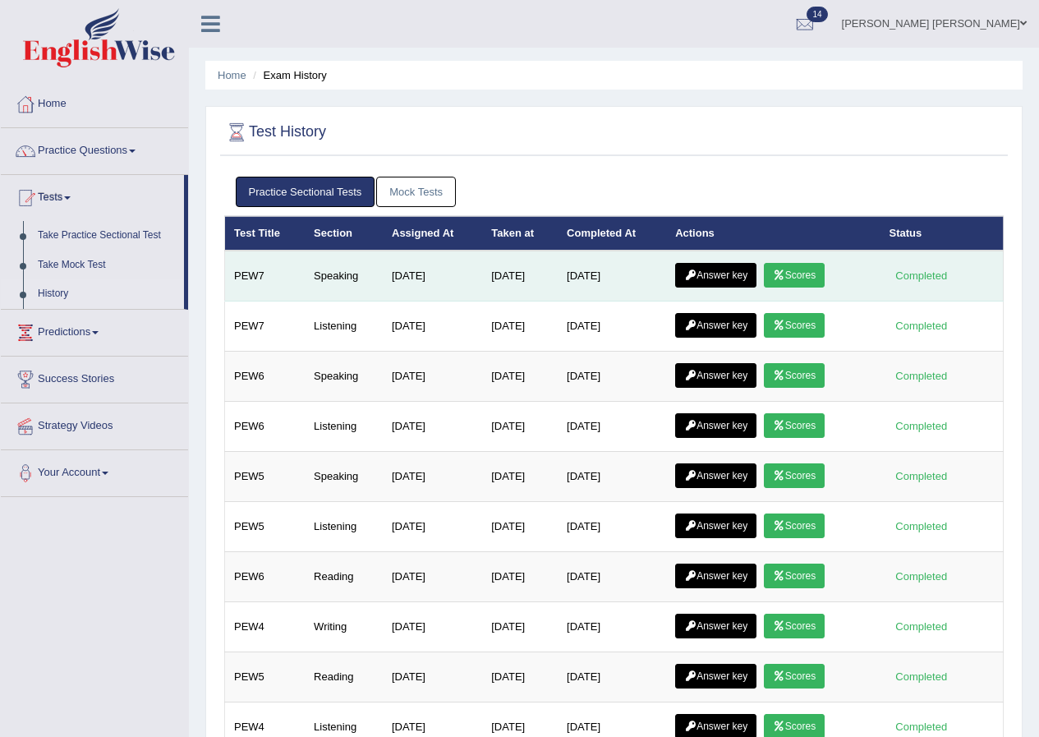
click at [686, 276] on link "Answer key" at bounding box center [715, 275] width 81 height 25
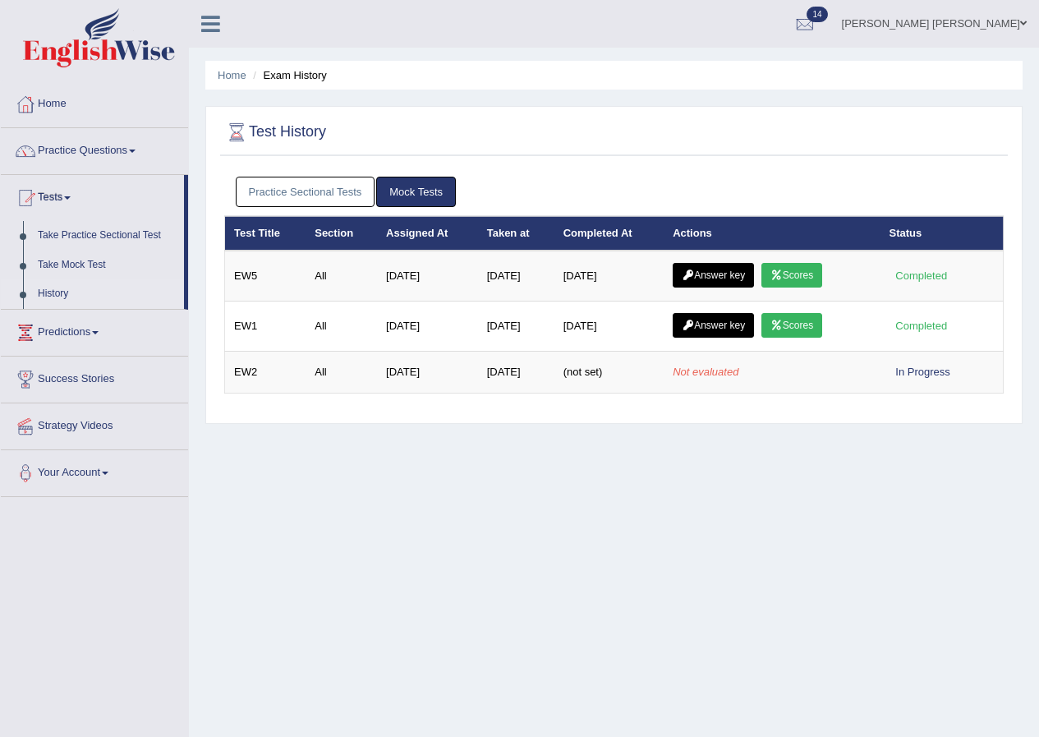
click at [337, 194] on link "Practice Sectional Tests" at bounding box center [306, 192] width 140 height 30
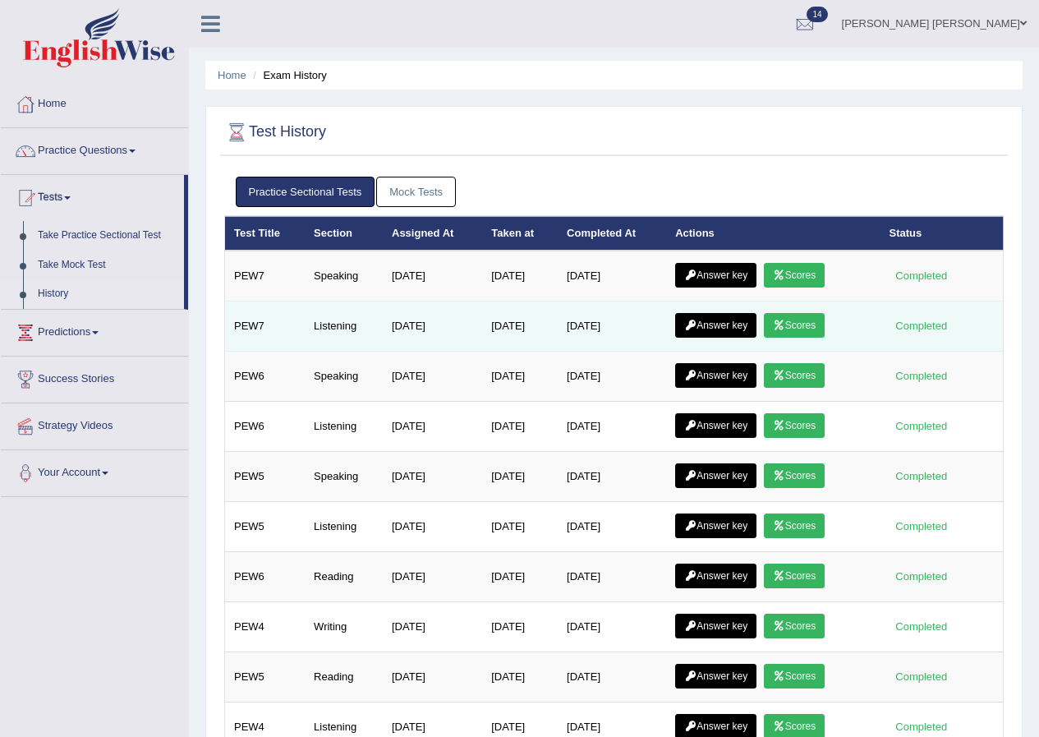
click at [785, 329] on icon at bounding box center [779, 325] width 12 height 10
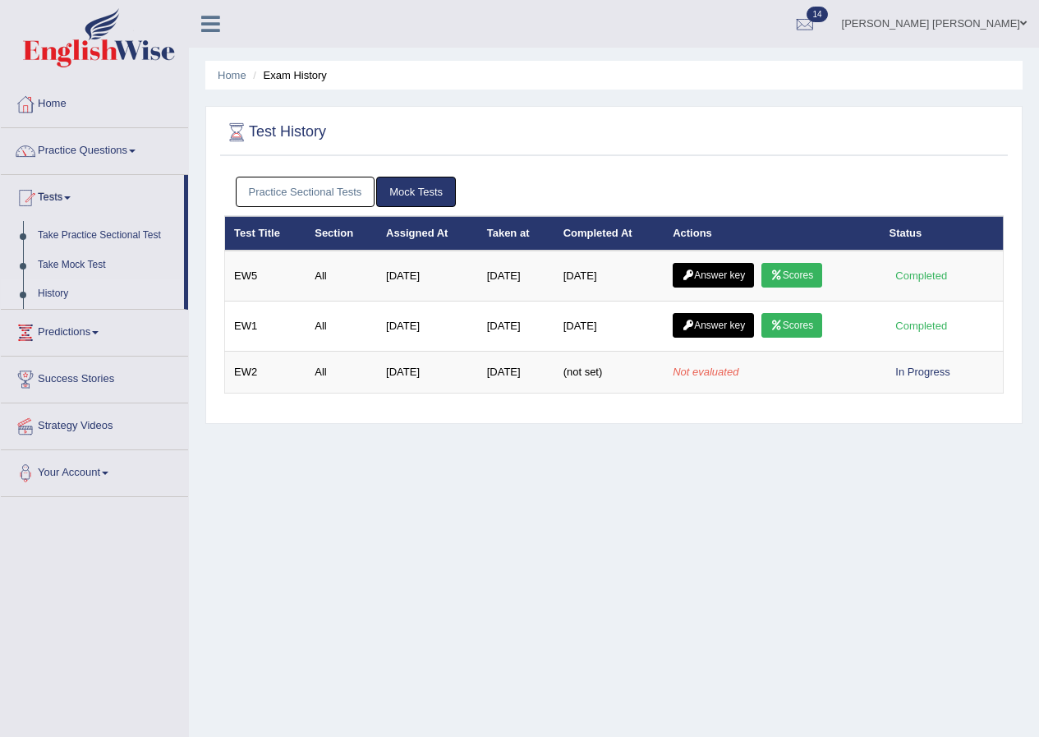
click at [275, 179] on link "Practice Sectional Tests" at bounding box center [306, 192] width 140 height 30
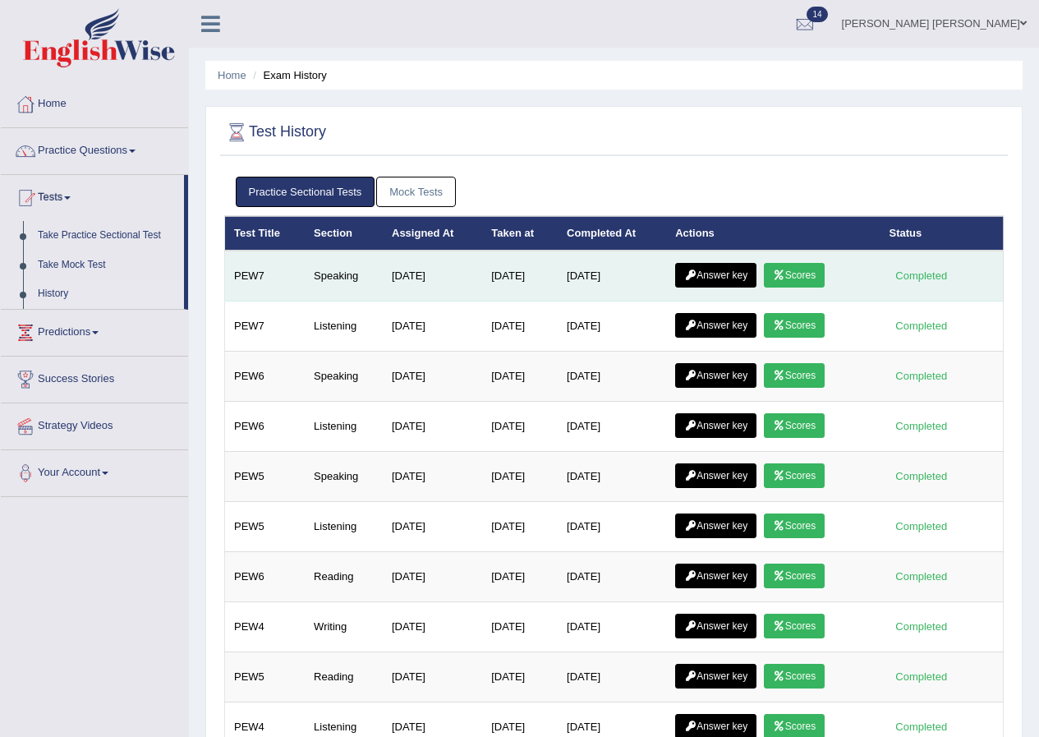
click at [788, 269] on link "Scores" at bounding box center [794, 275] width 61 height 25
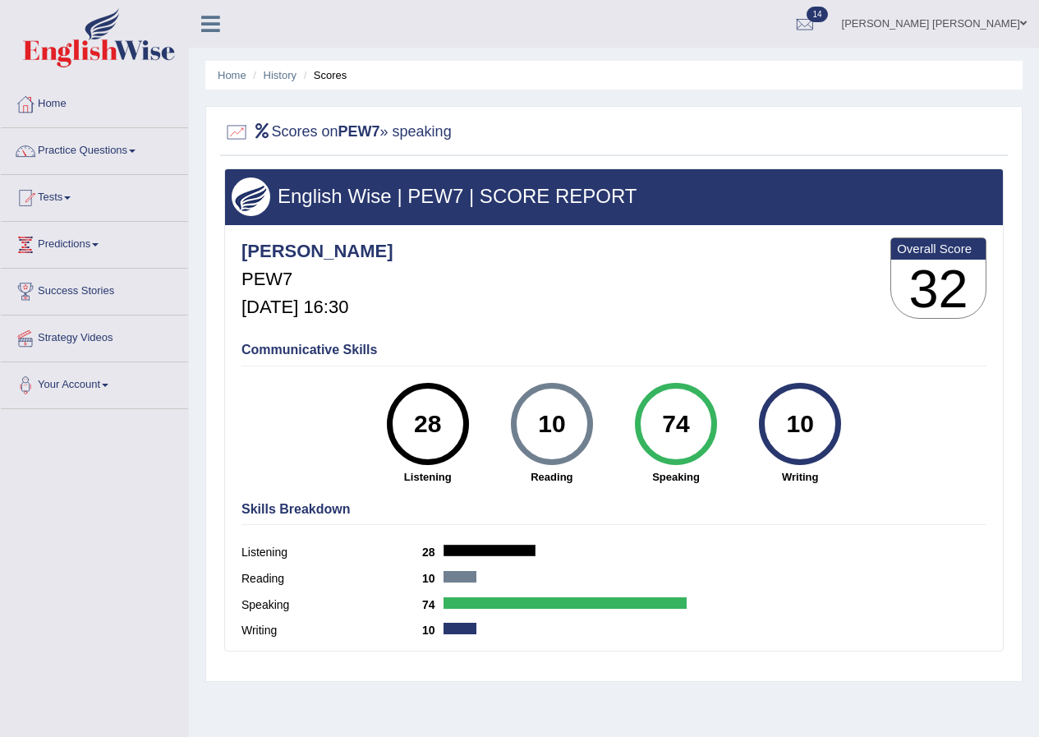
click at [1017, 27] on link "[PERSON_NAME] [PERSON_NAME]" at bounding box center [934, 21] width 209 height 43
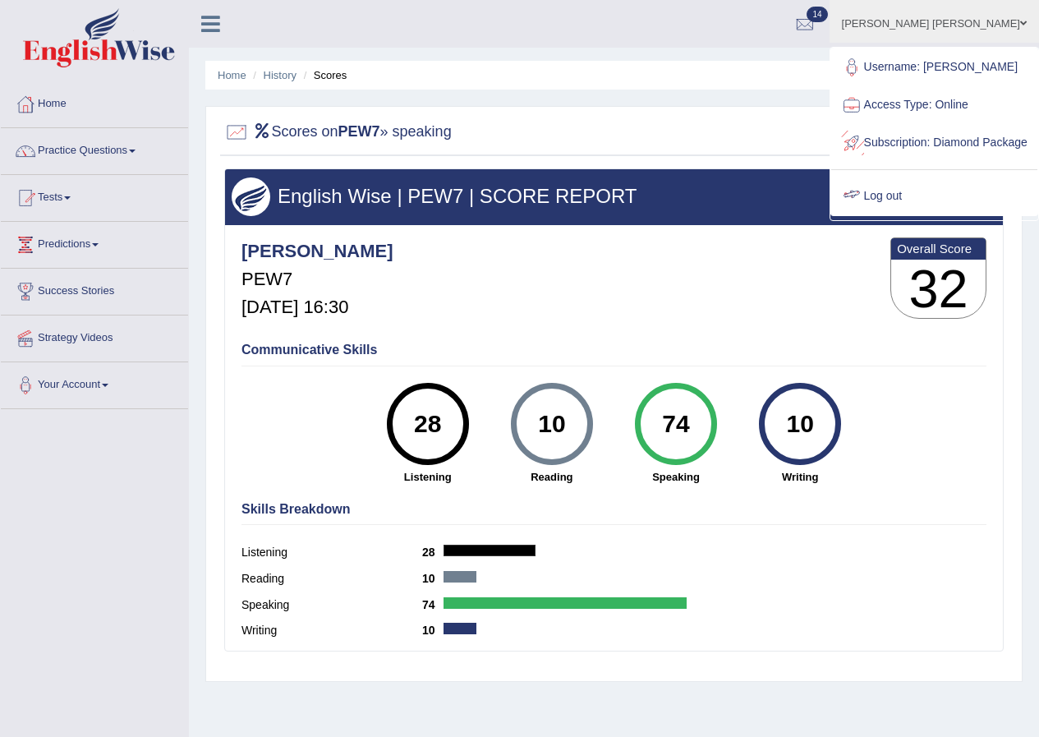
click at [864, 209] on div at bounding box center [852, 196] width 25 height 25
